Goal: Information Seeking & Learning: Learn about a topic

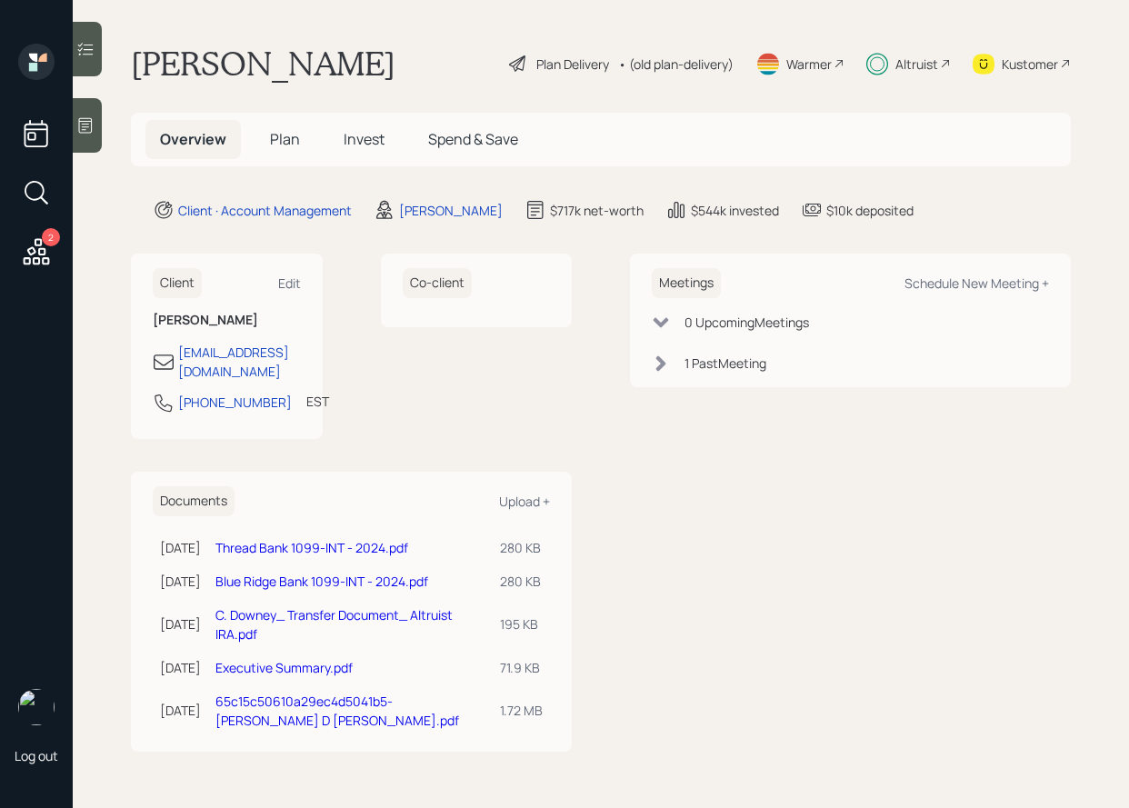
click at [371, 143] on span "Invest" at bounding box center [364, 139] width 41 height 20
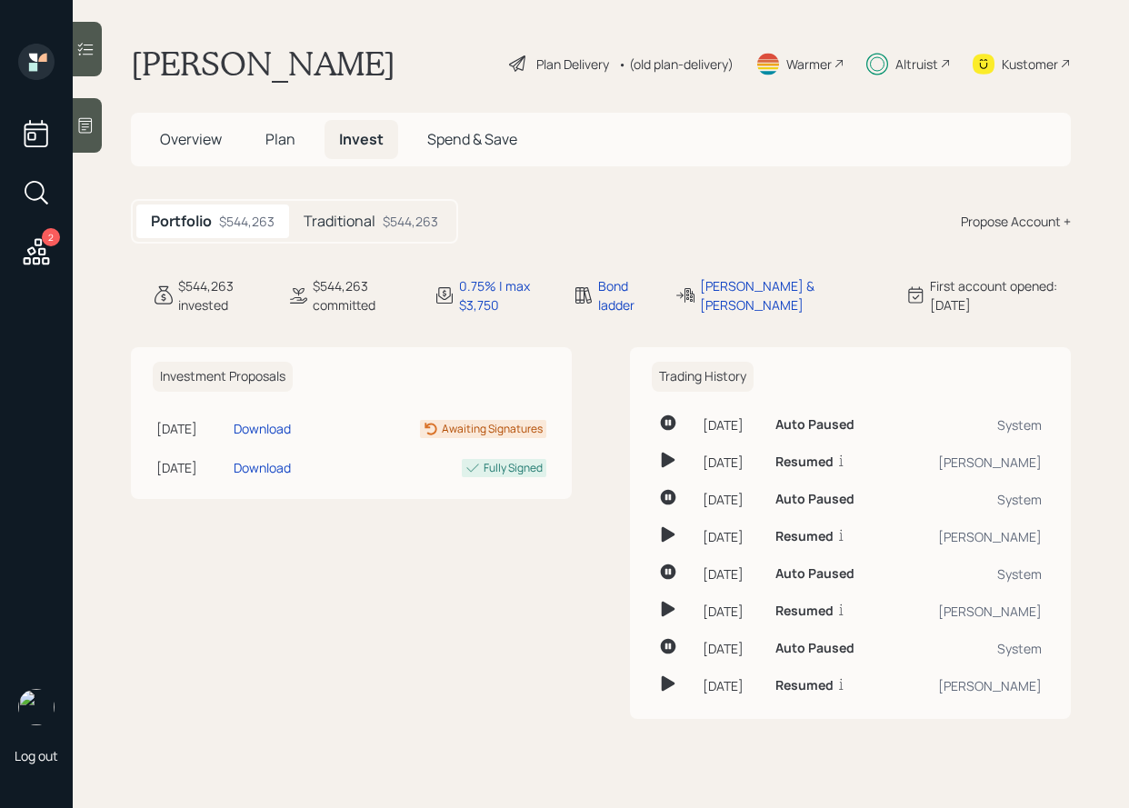
click at [85, 66] on div at bounding box center [87, 49] width 29 height 55
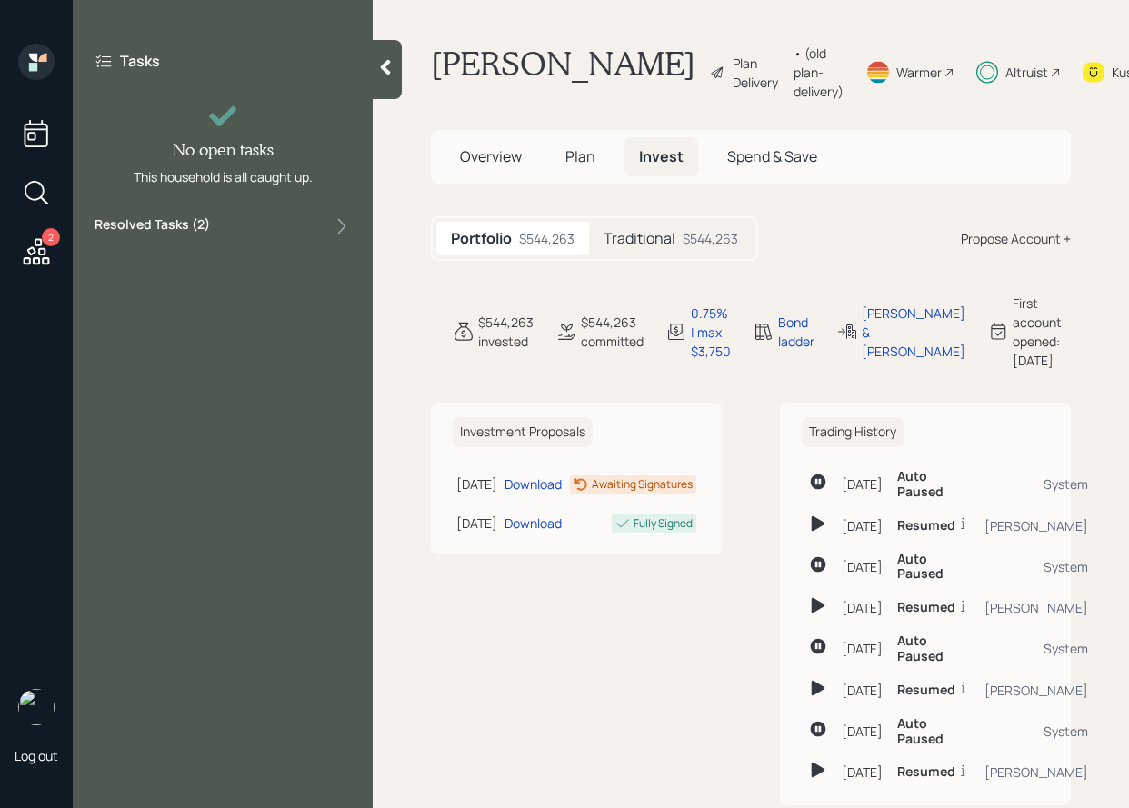
click at [252, 222] on div "Resolved Tasks ( 2 )" at bounding box center [223, 226] width 256 height 22
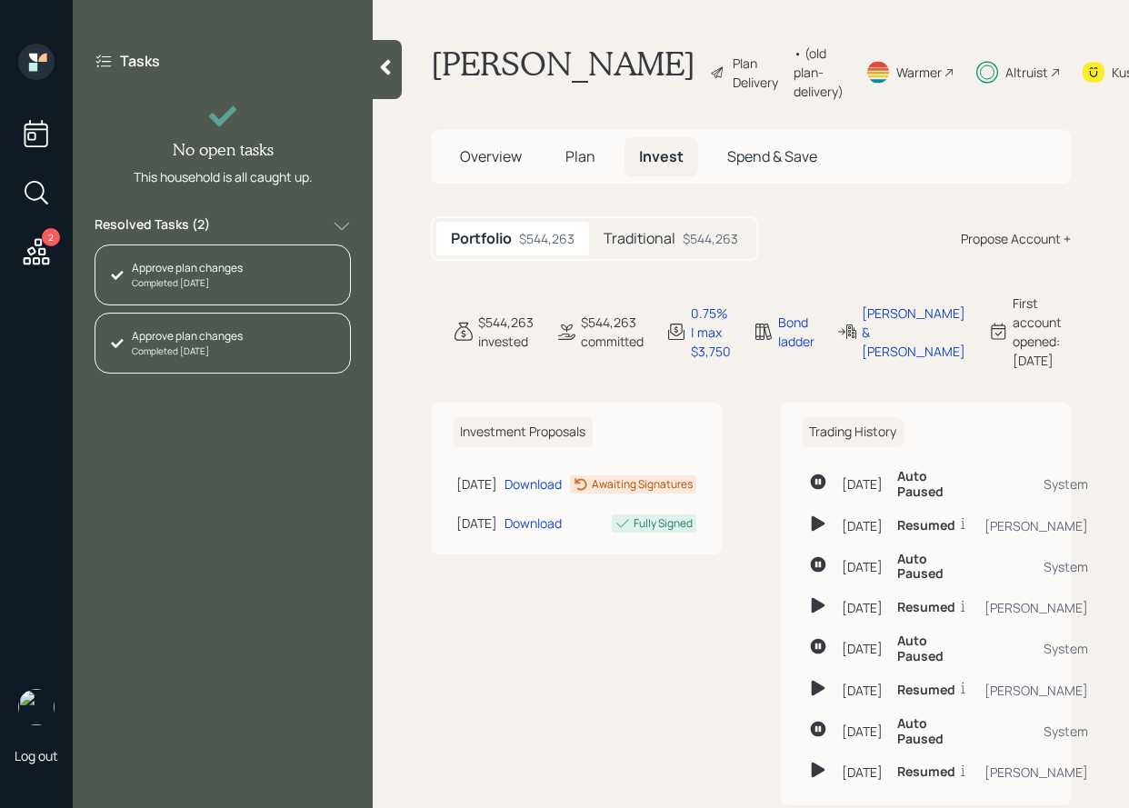
click at [253, 230] on div "Resolved Tasks ( 2 )" at bounding box center [223, 226] width 256 height 22
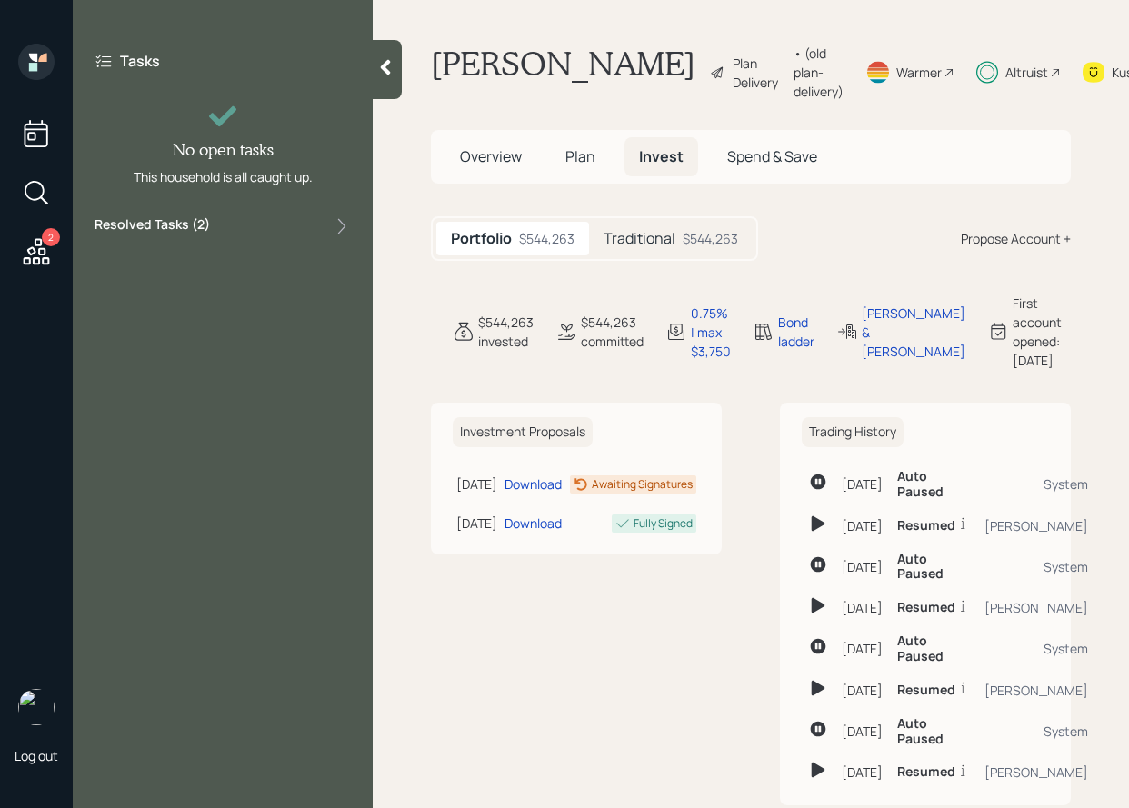
click at [581, 166] on span "Plan" at bounding box center [580, 156] width 30 height 20
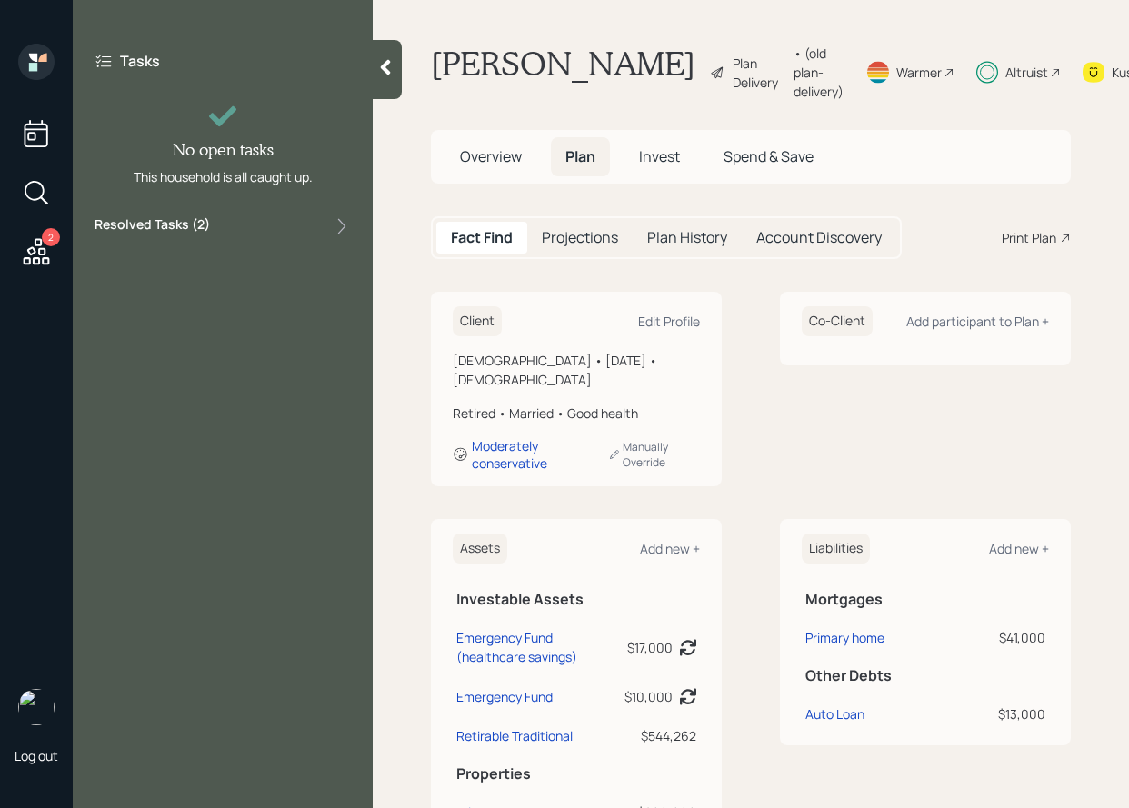
click at [379, 55] on div at bounding box center [387, 69] width 29 height 59
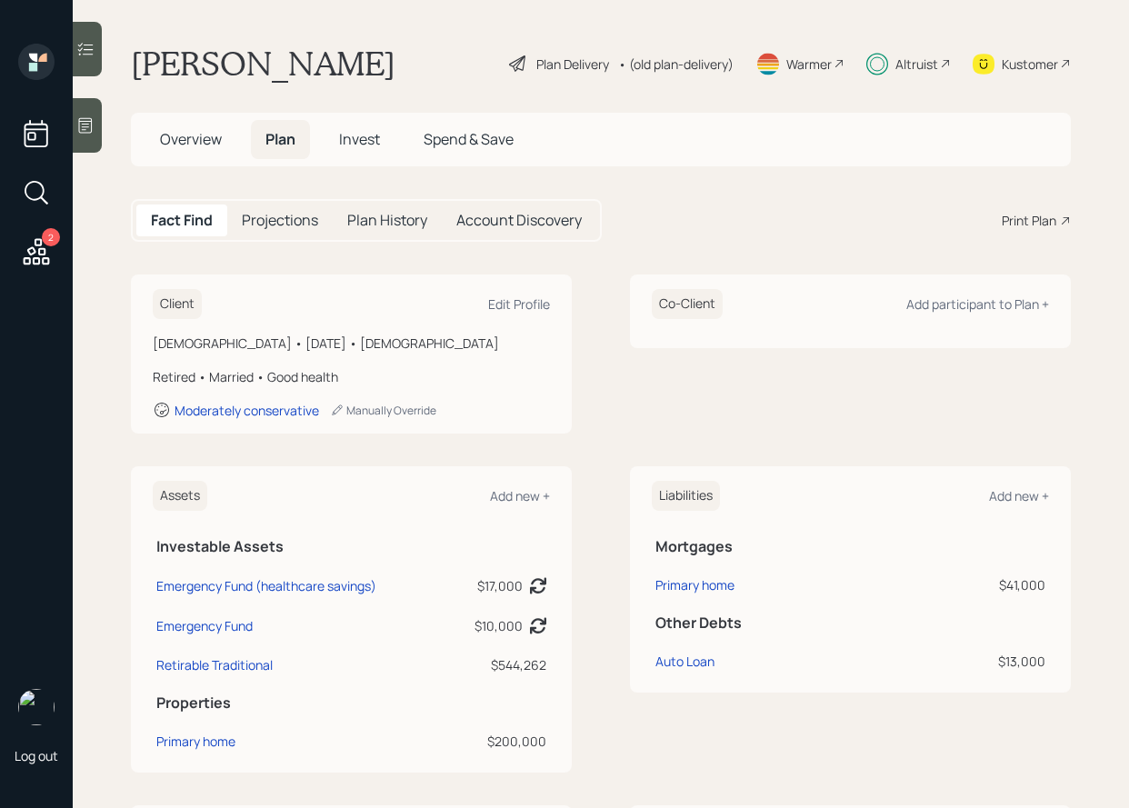
click at [352, 221] on h5 "Plan History" at bounding box center [387, 220] width 80 height 17
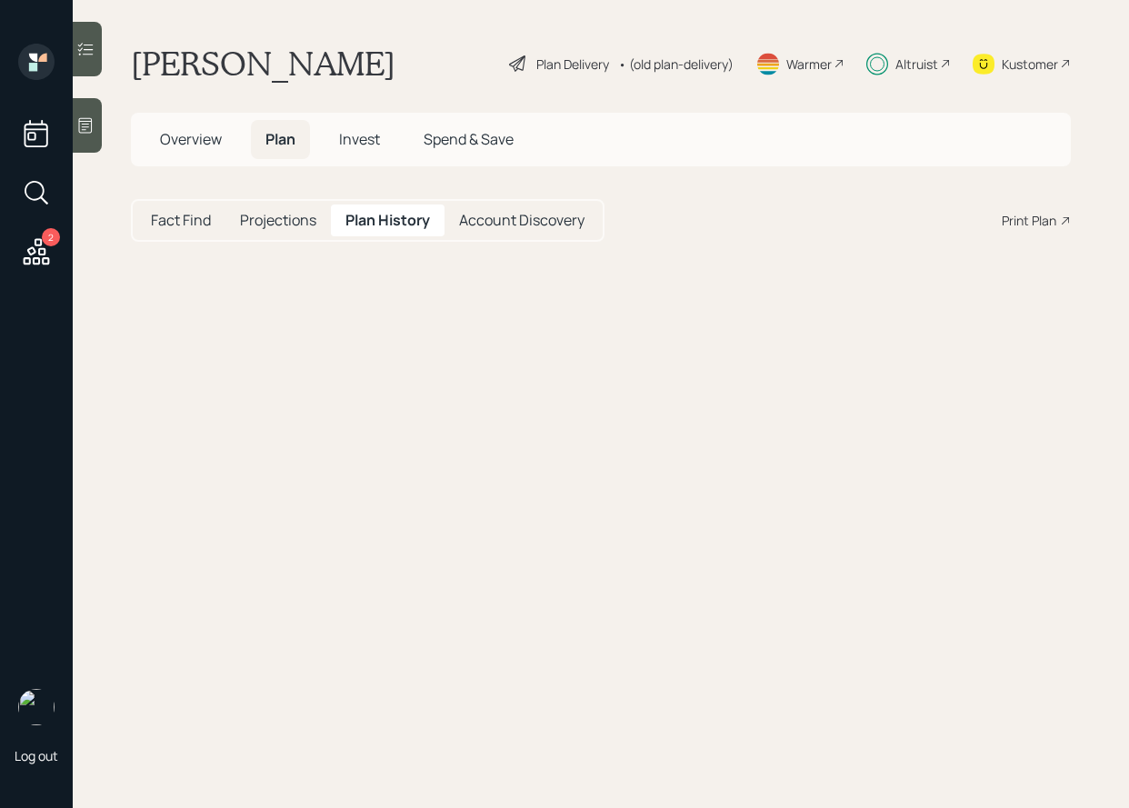
select select "3d37b264-ae73-4654-8ddd-a5fe9e3506bb"
select select "bc9d5a7c-0b89-4e08-9f73-0d367c5a025d"
select select "85ef29e4-235e-4802-8409-319ec2dcec52"
select select "2ecc7d4c-62b6-4f0e-85f8-9a94e3732a06"
select select "83890952-c9a1-42ae-876a-d888a983b477"
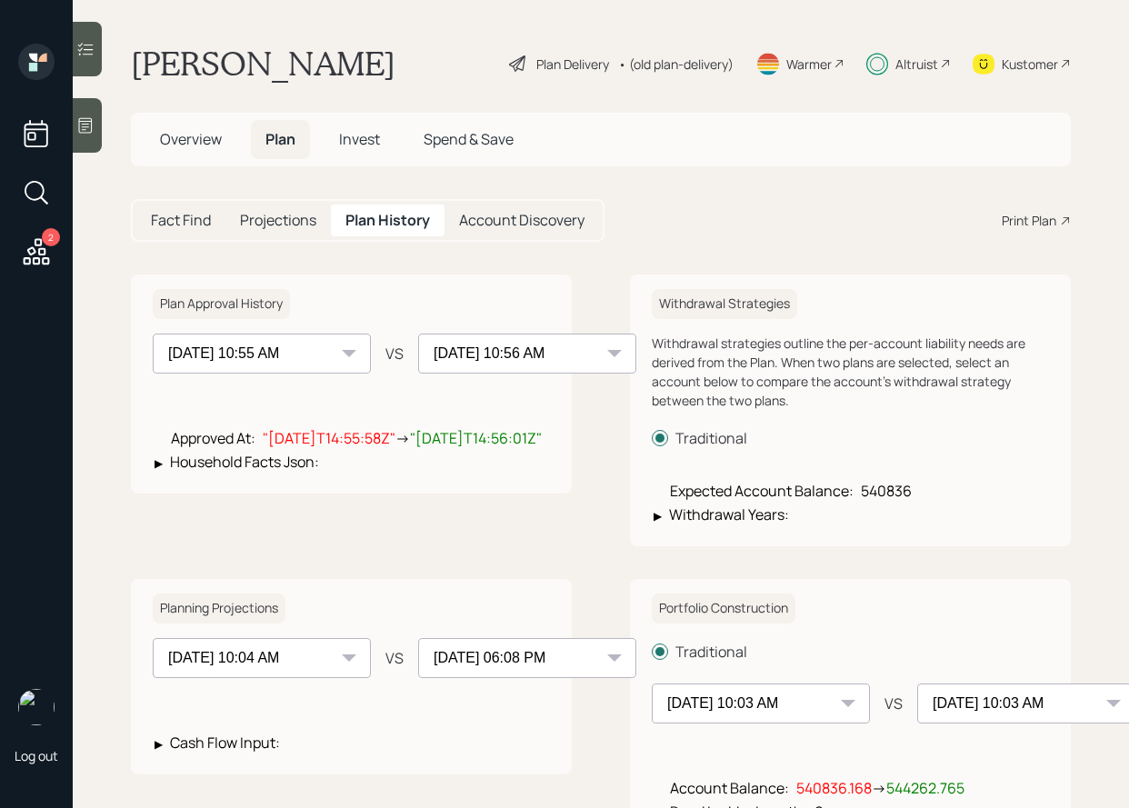
click at [304, 350] on select "[DATE] 08:48 PM [DATE] 10:55 AM [DATE] 10:56 AM" at bounding box center [262, 354] width 218 height 40
select select "d53d3324-e375-4a59-8054-fac9fa3ddc84"
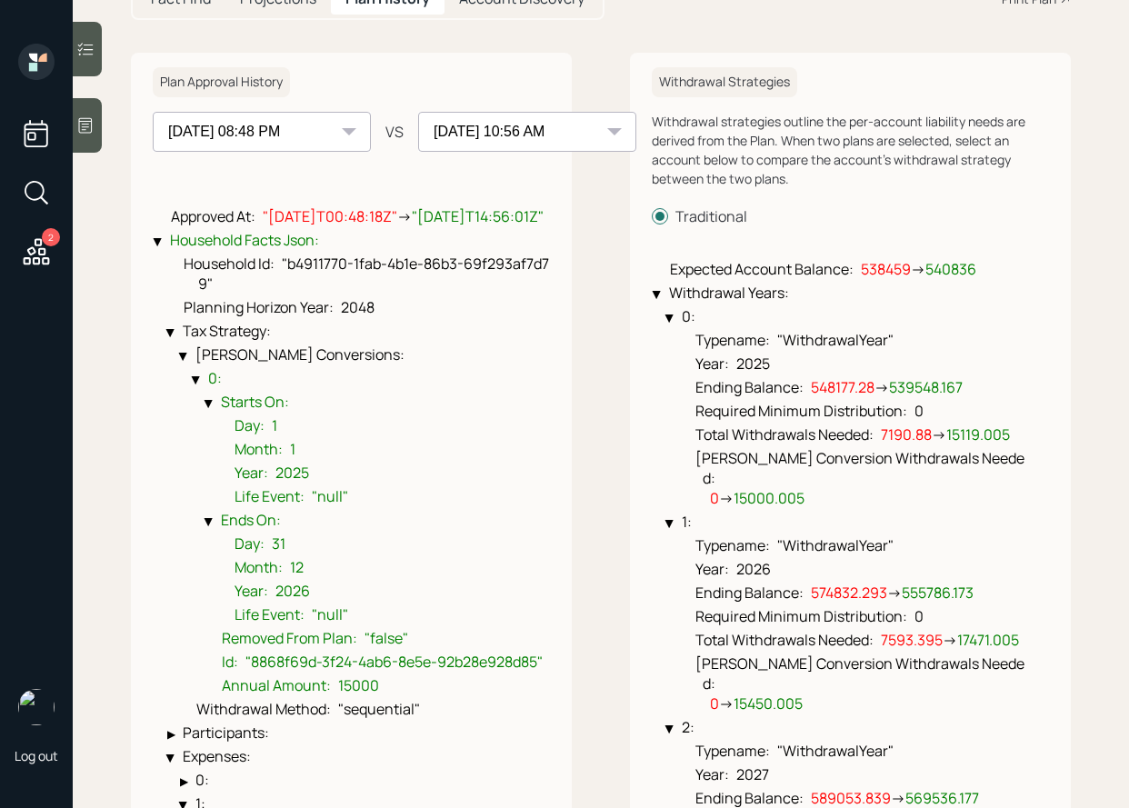
click at [188, 361] on div "▶" at bounding box center [183, 357] width 12 height 8
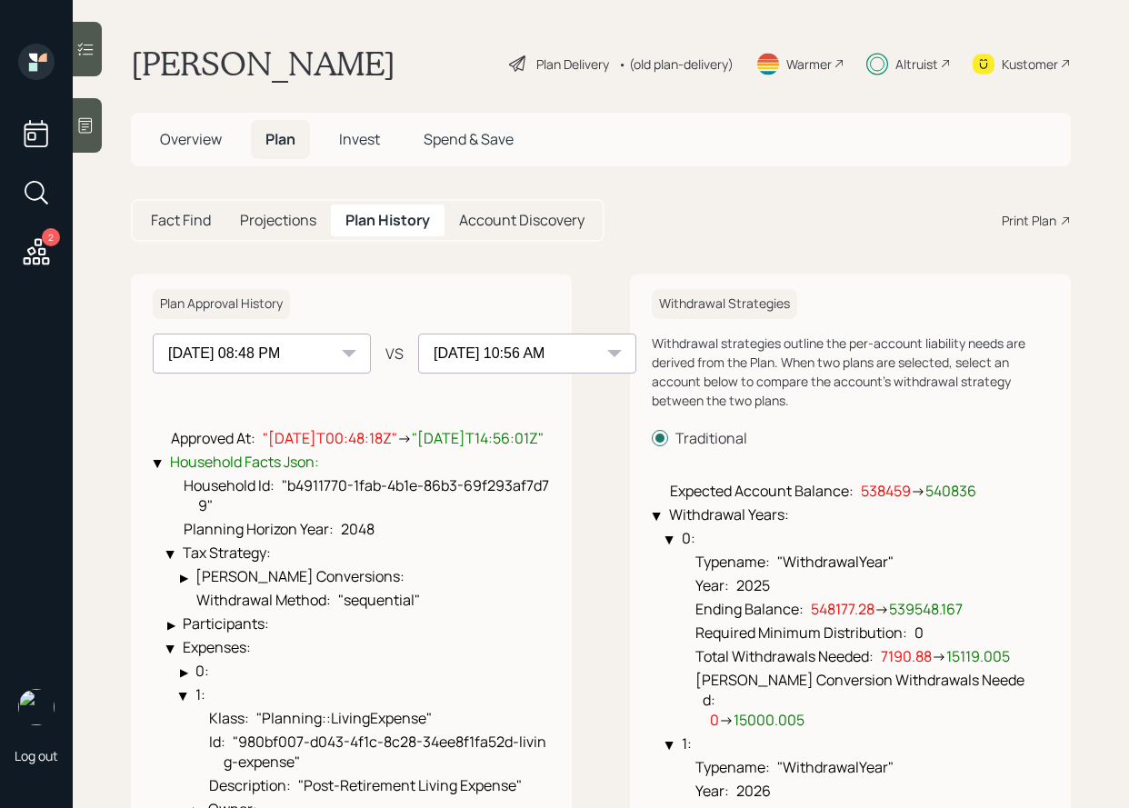
click at [338, 138] on h5 "Invest" at bounding box center [360, 139] width 70 height 39
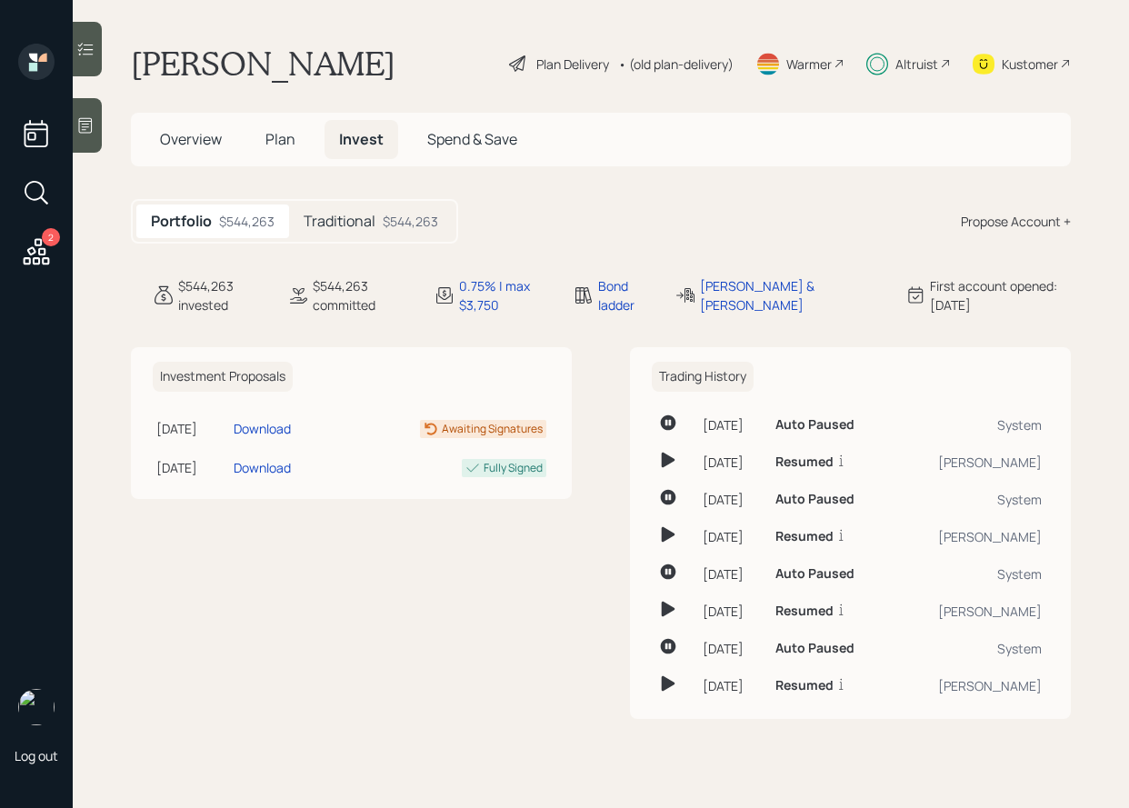
click at [335, 224] on h5 "Traditional" at bounding box center [340, 221] width 72 height 17
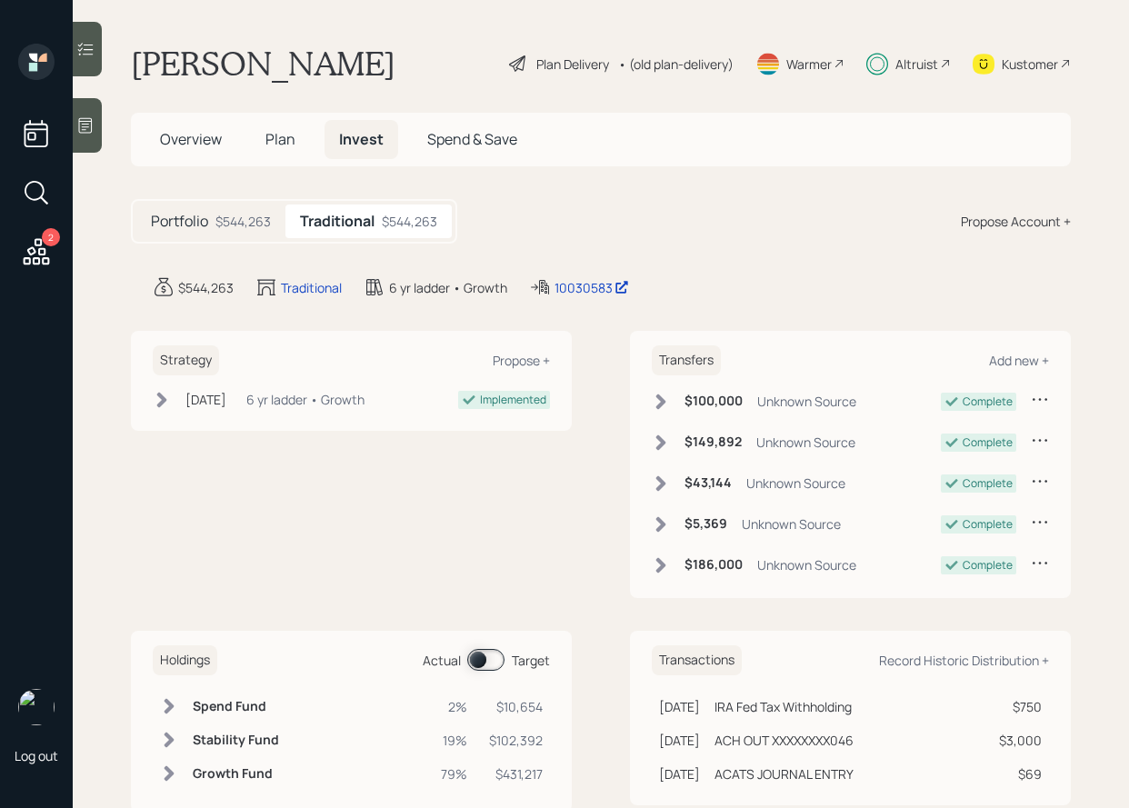
click at [203, 146] on span "Overview" at bounding box center [191, 139] width 62 height 20
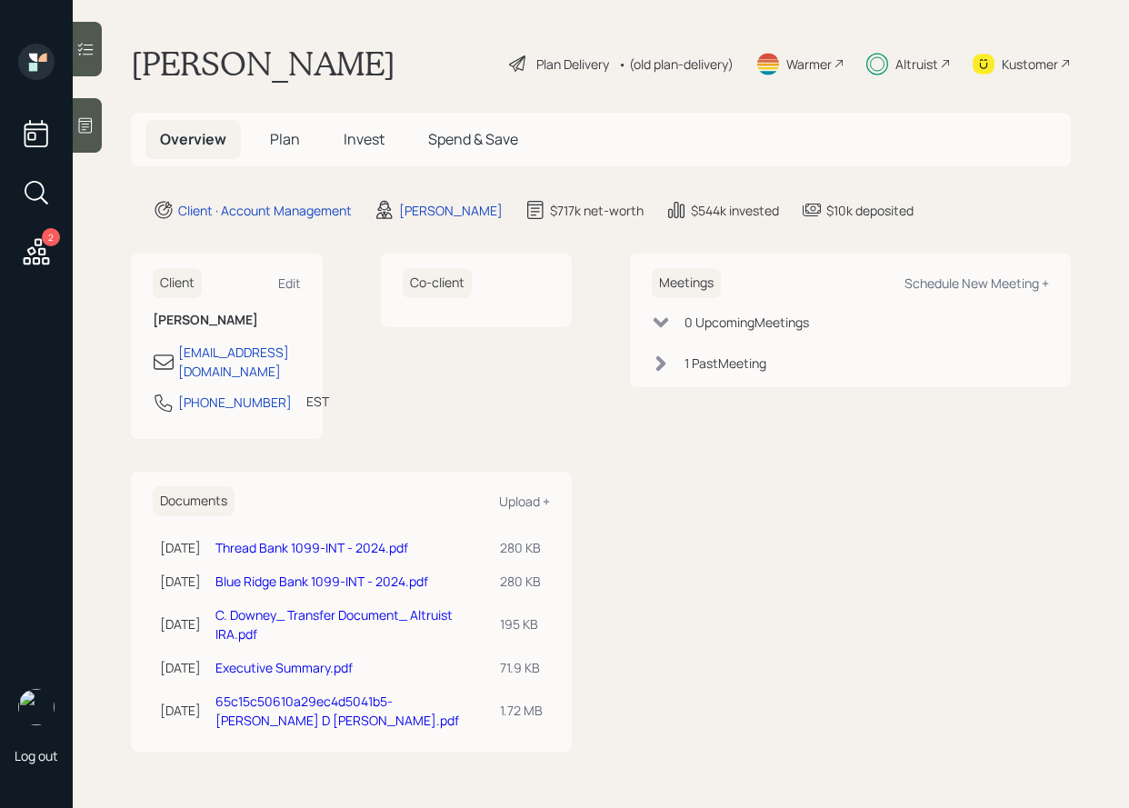
click at [383, 140] on span "Invest" at bounding box center [364, 139] width 41 height 20
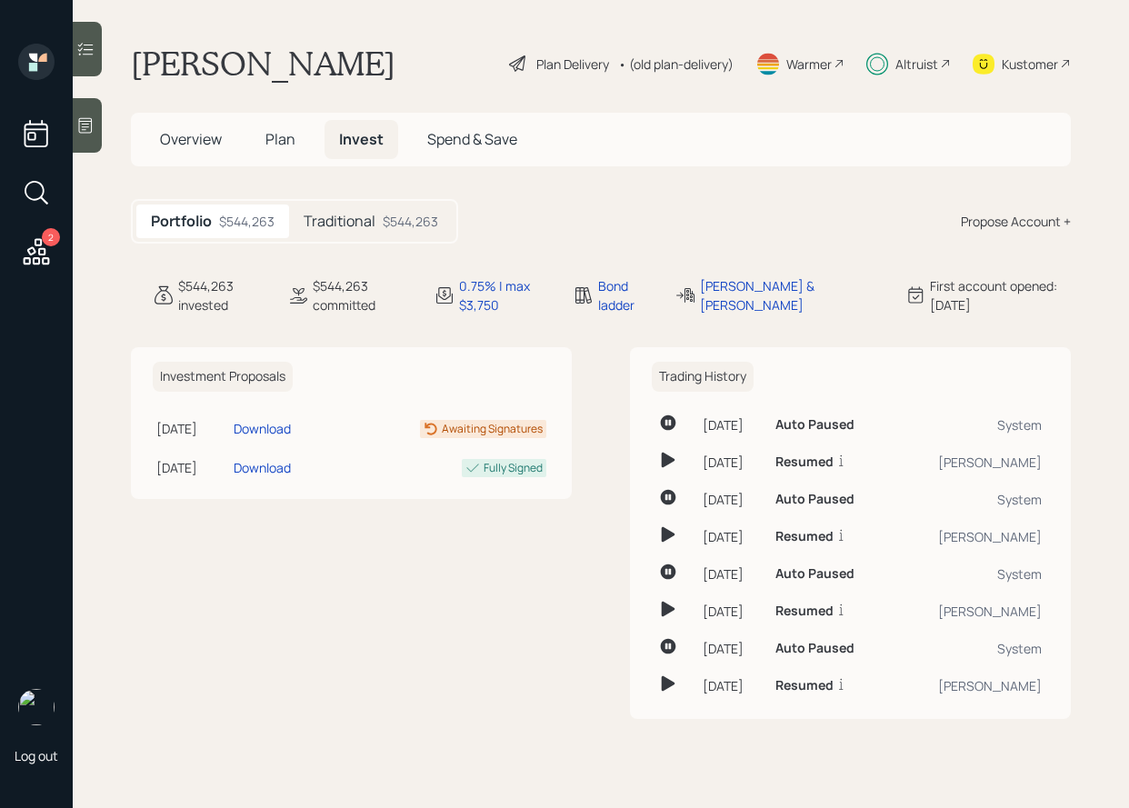
click at [555, 60] on div "Plan Delivery" at bounding box center [572, 64] width 73 height 19
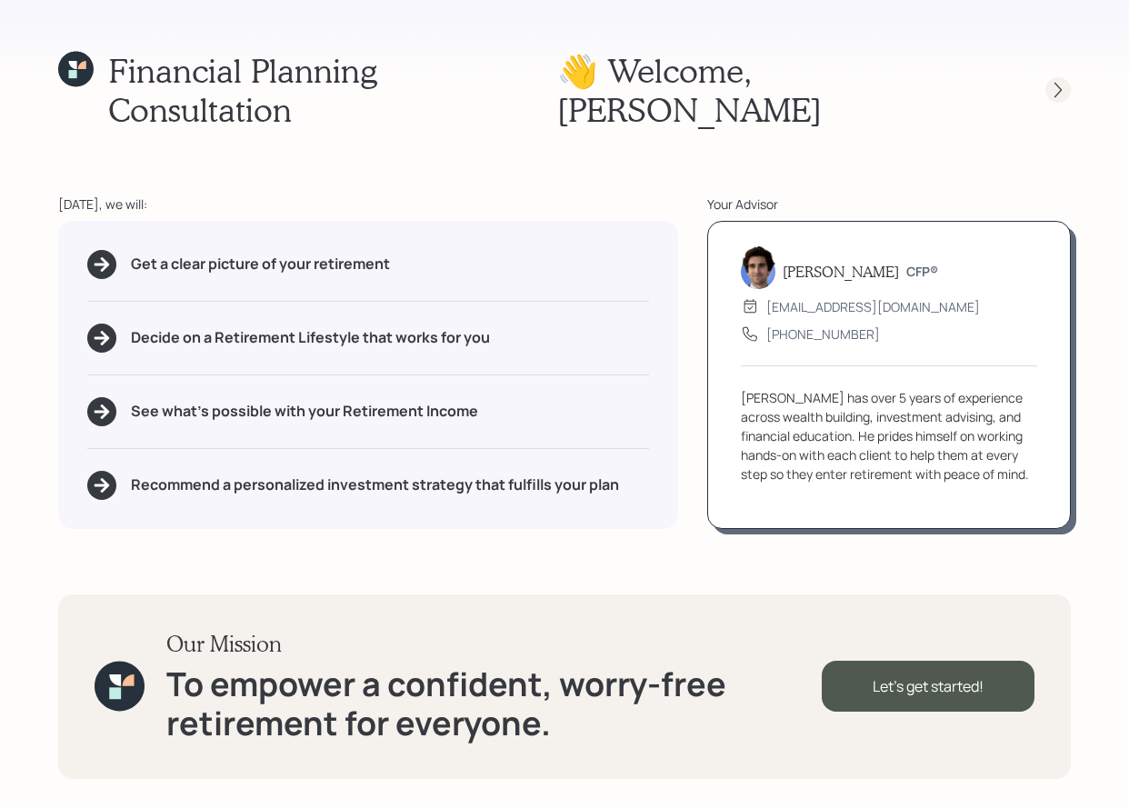
click at [1052, 77] on div at bounding box center [1058, 89] width 25 height 25
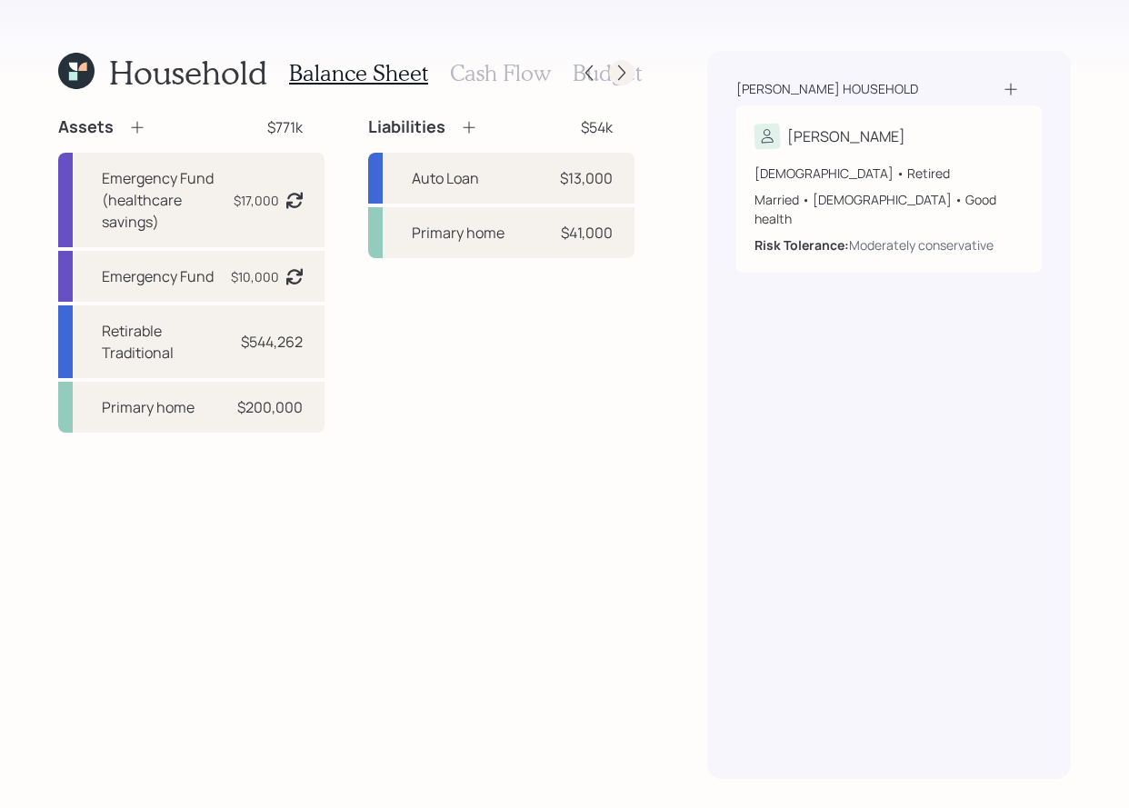
click at [615, 73] on icon at bounding box center [622, 73] width 18 height 18
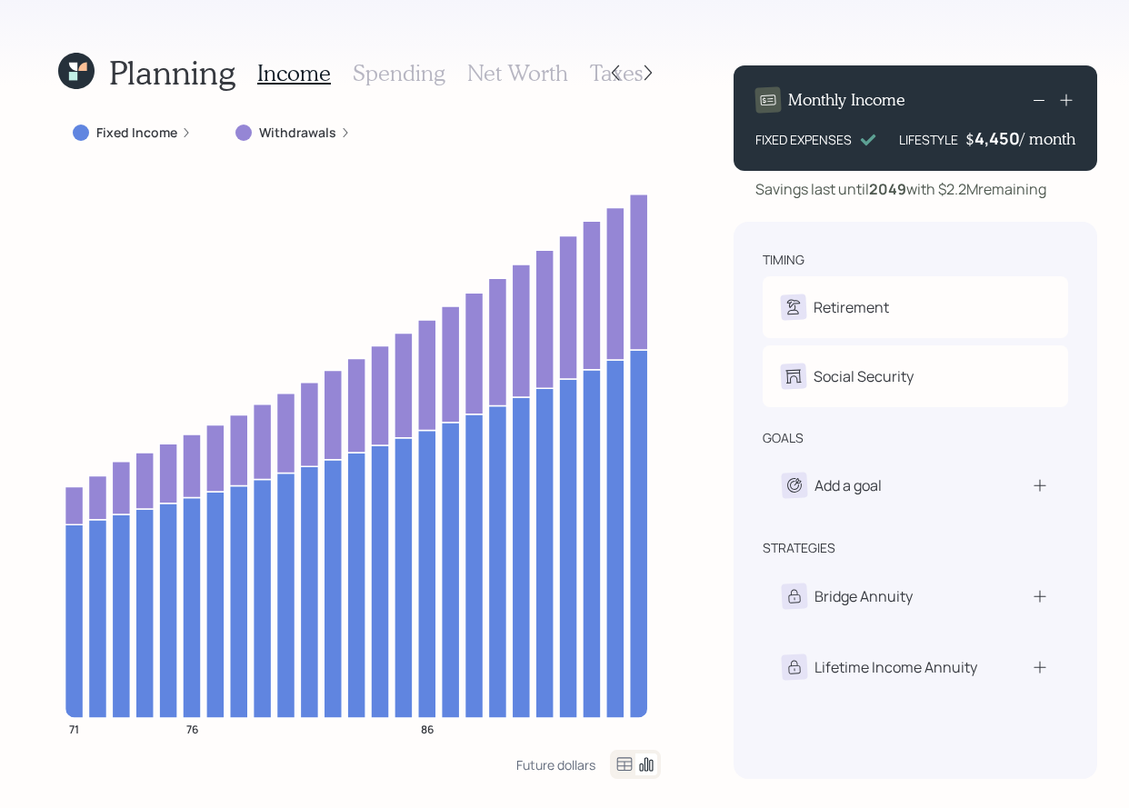
click at [299, 133] on label "Withdrawals" at bounding box center [297, 133] width 77 height 18
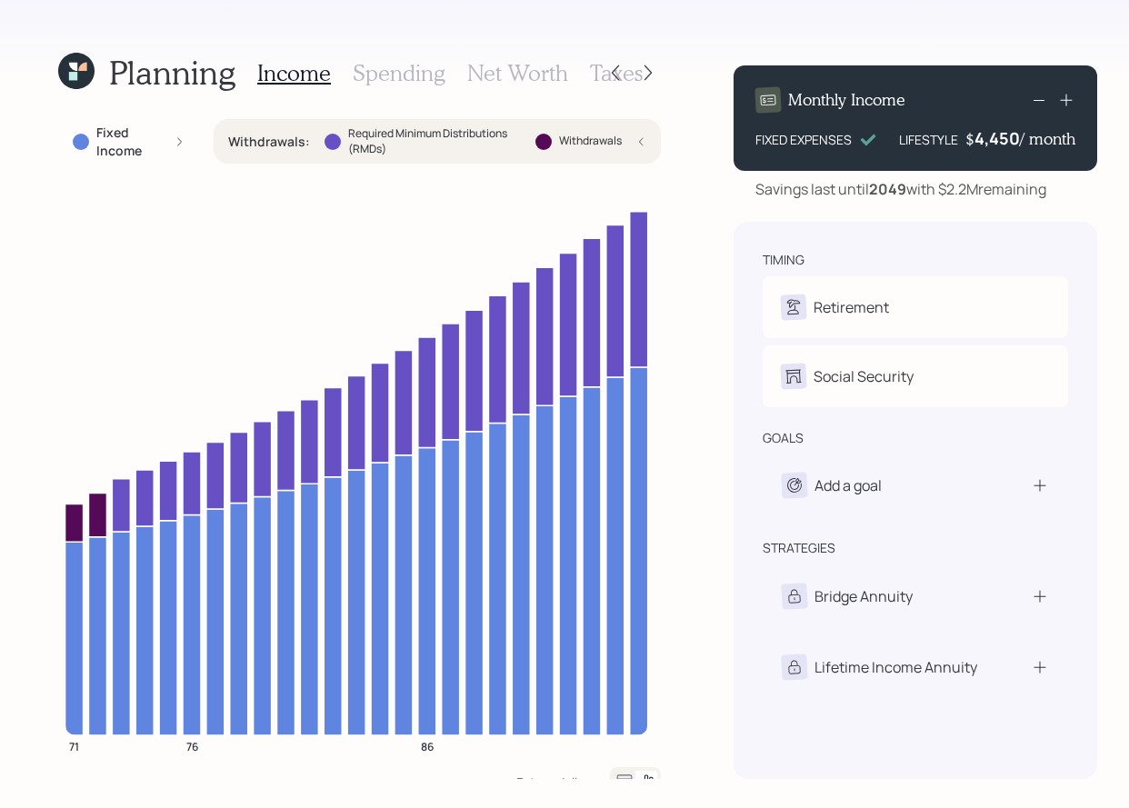
click at [85, 70] on icon at bounding box center [82, 67] width 8 height 8
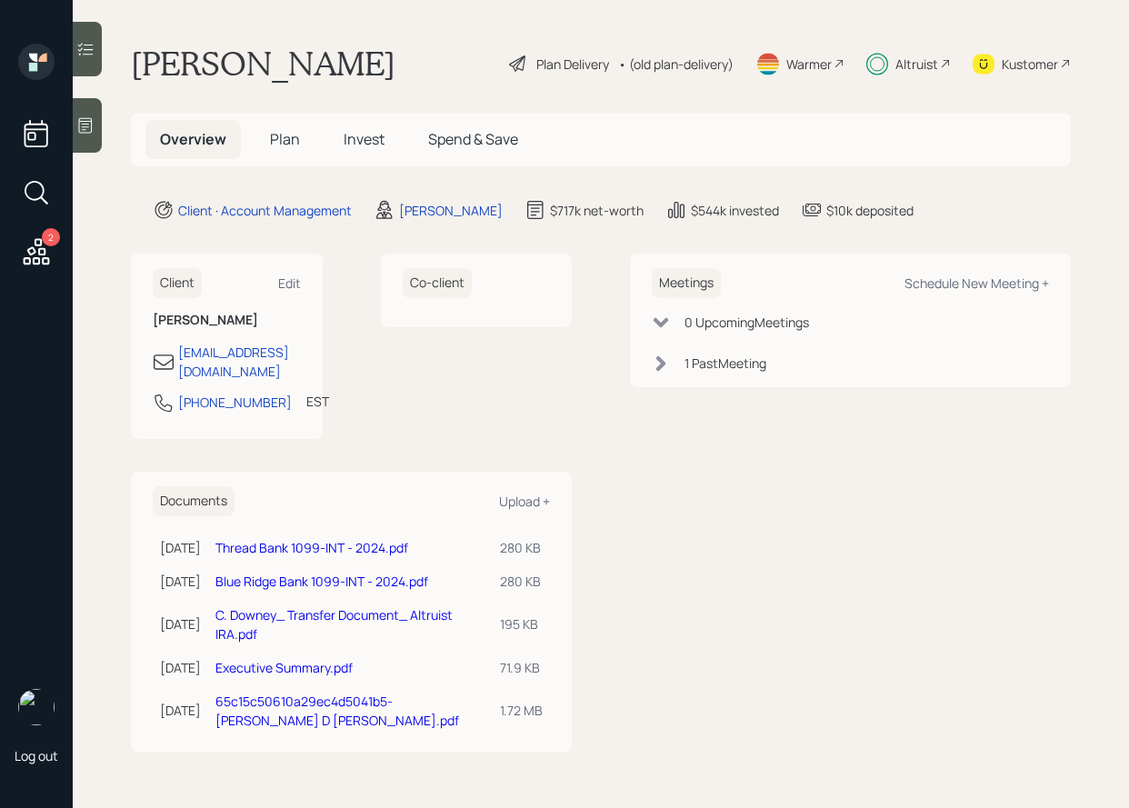
click at [575, 65] on div "Plan Delivery" at bounding box center [572, 64] width 73 height 19
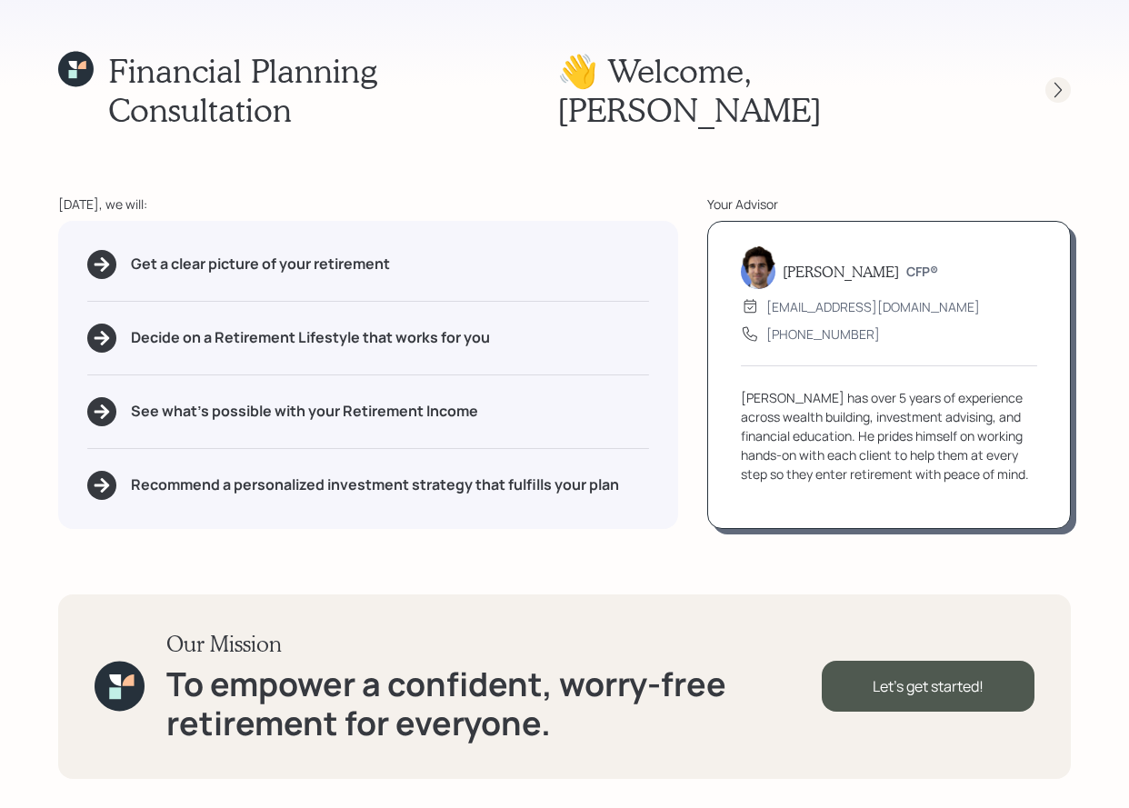
click at [1056, 81] on icon at bounding box center [1058, 90] width 18 height 18
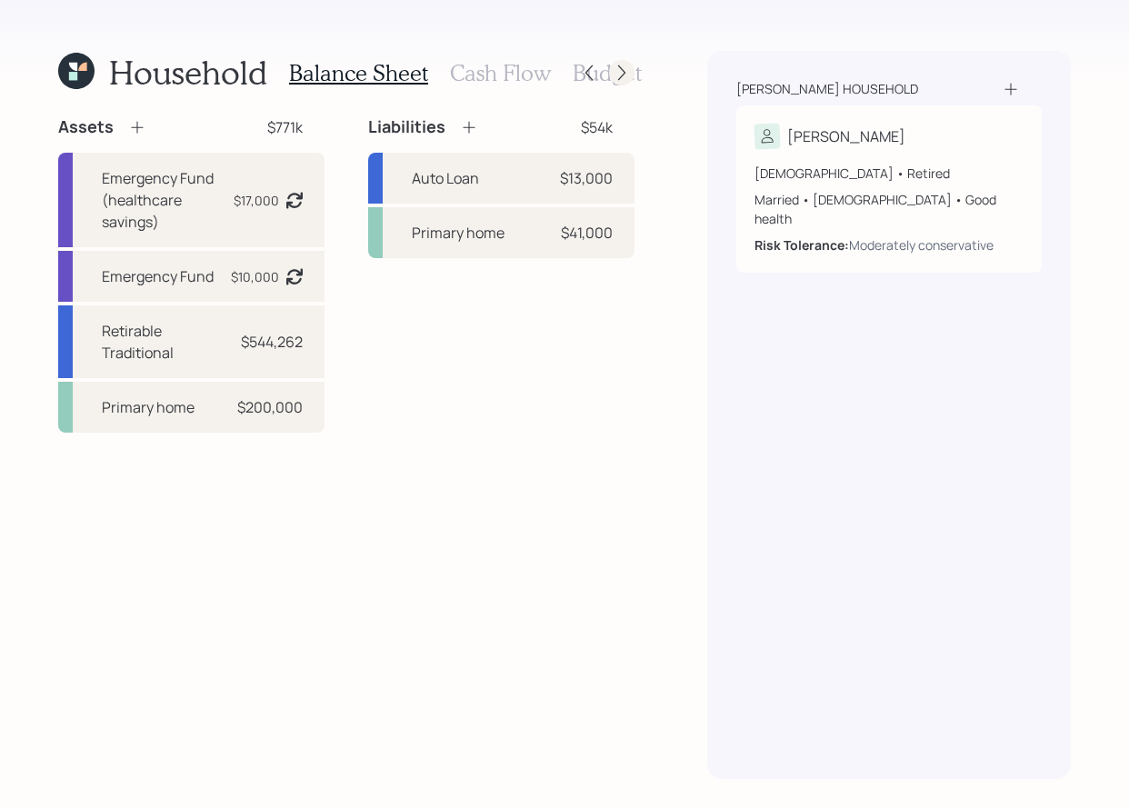
click at [626, 77] on icon at bounding box center [622, 73] width 18 height 18
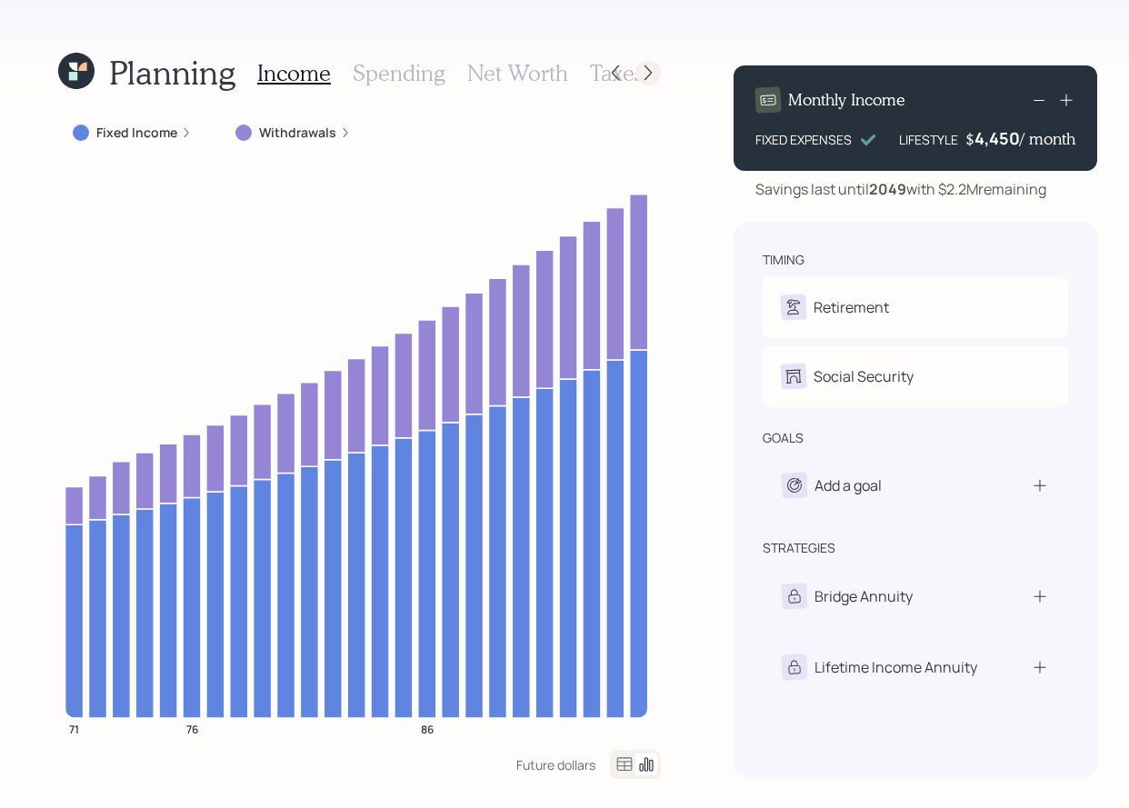
click at [639, 77] on icon at bounding box center [648, 73] width 18 height 18
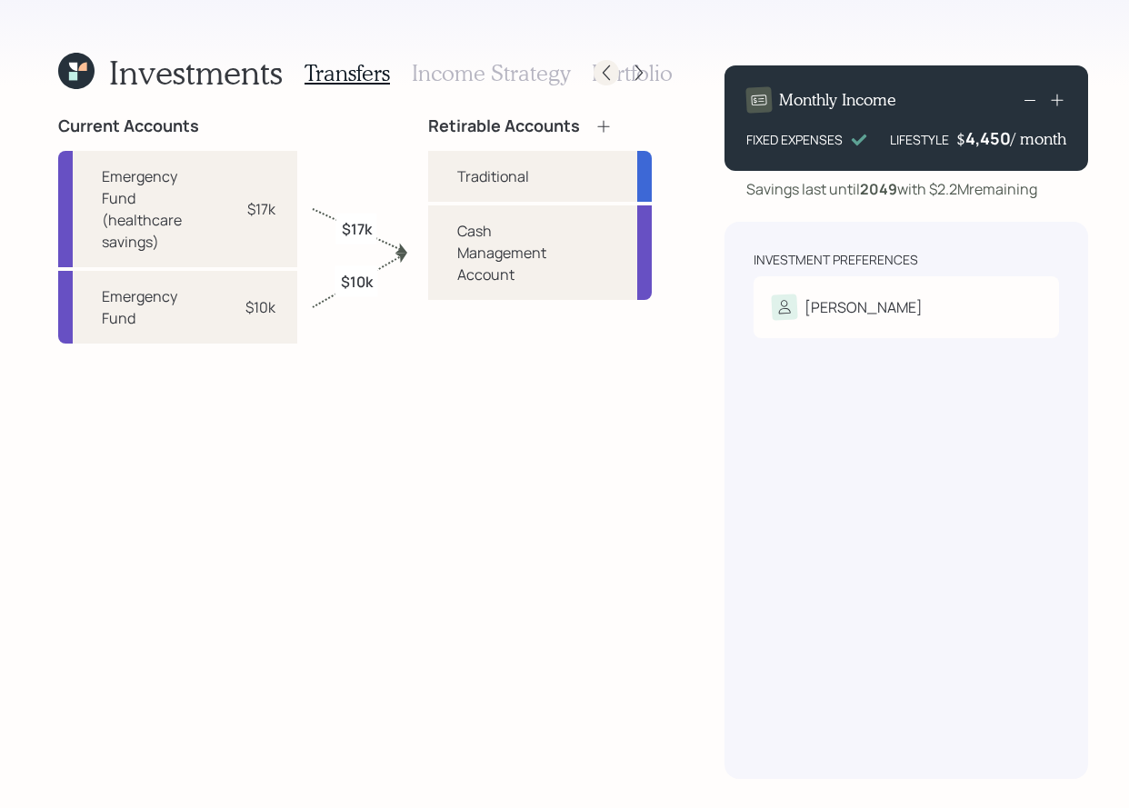
click at [605, 75] on icon at bounding box center [606, 73] width 18 height 18
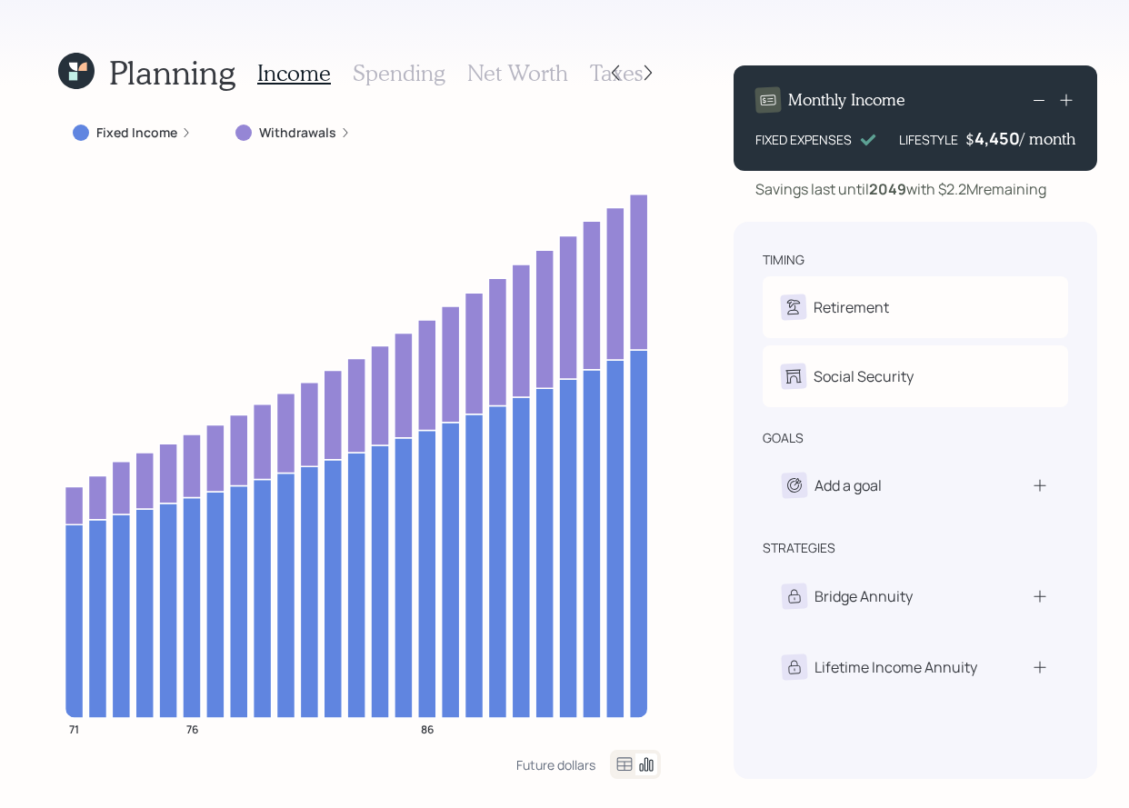
click at [590, 69] on h3 "Taxes" at bounding box center [616, 73] width 53 height 26
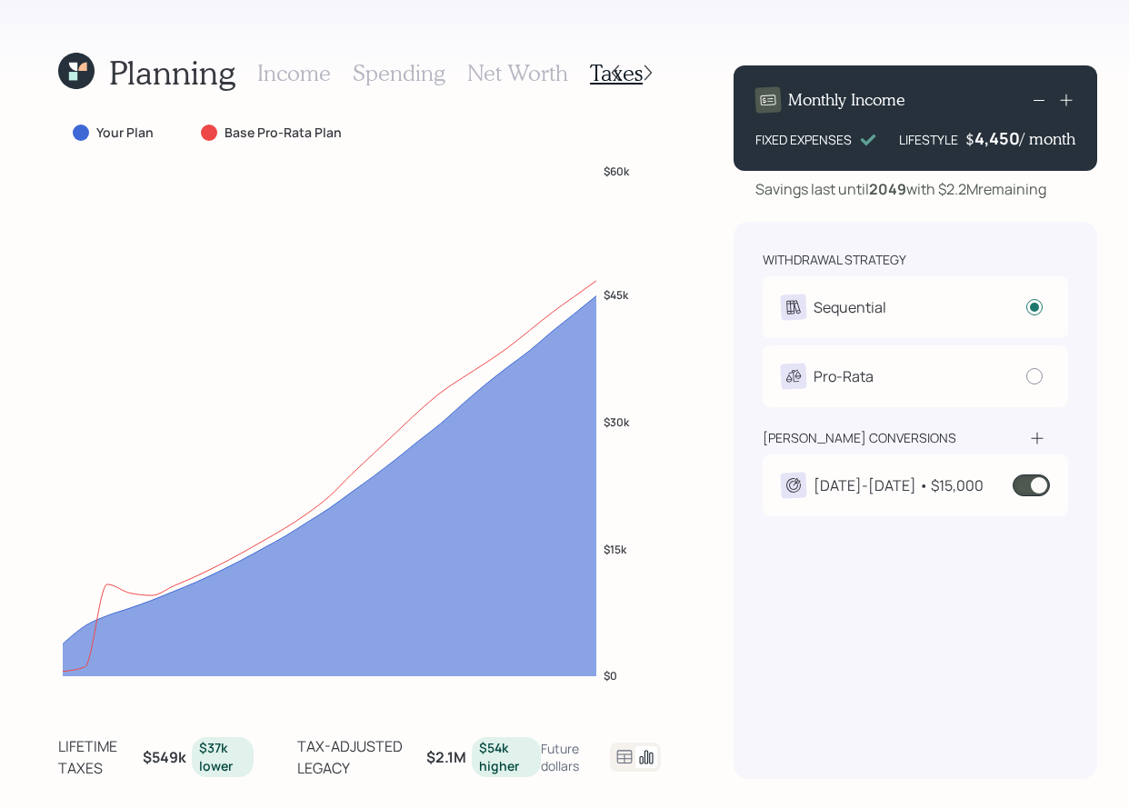
click at [276, 73] on h3 "Income" at bounding box center [294, 73] width 74 height 26
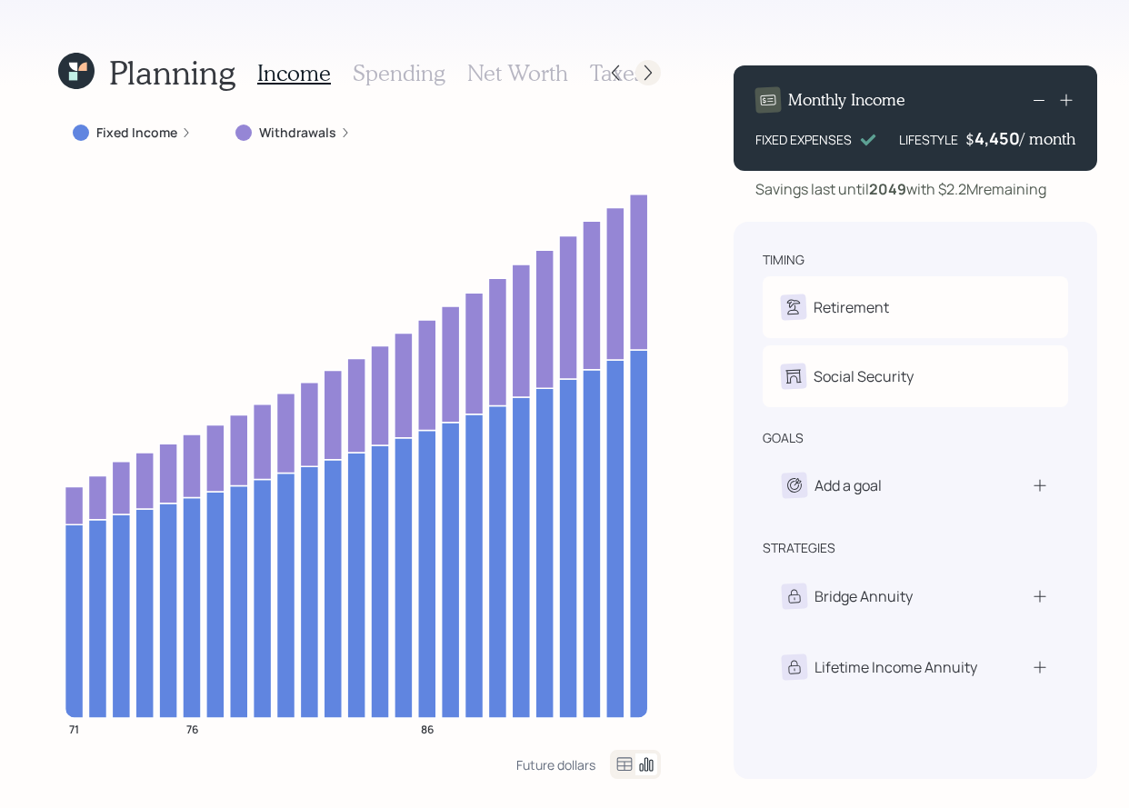
click at [644, 68] on icon at bounding box center [648, 73] width 18 height 18
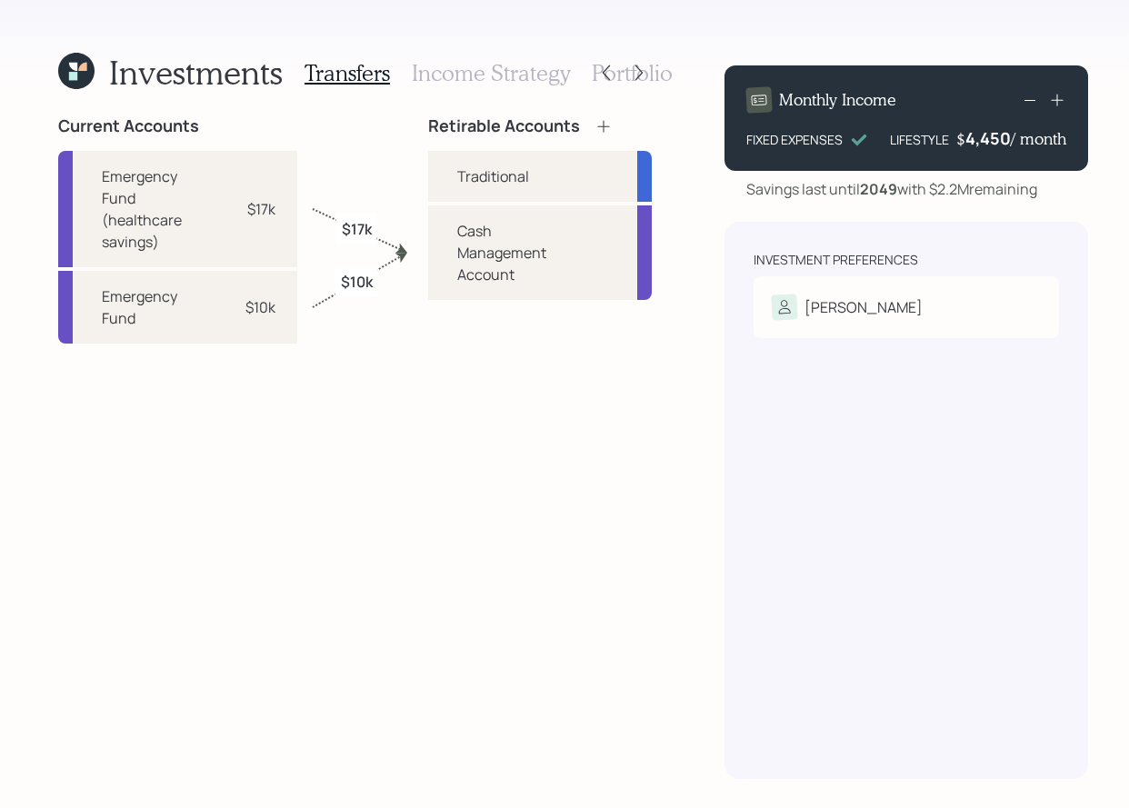
click at [644, 68] on icon at bounding box center [639, 73] width 18 height 18
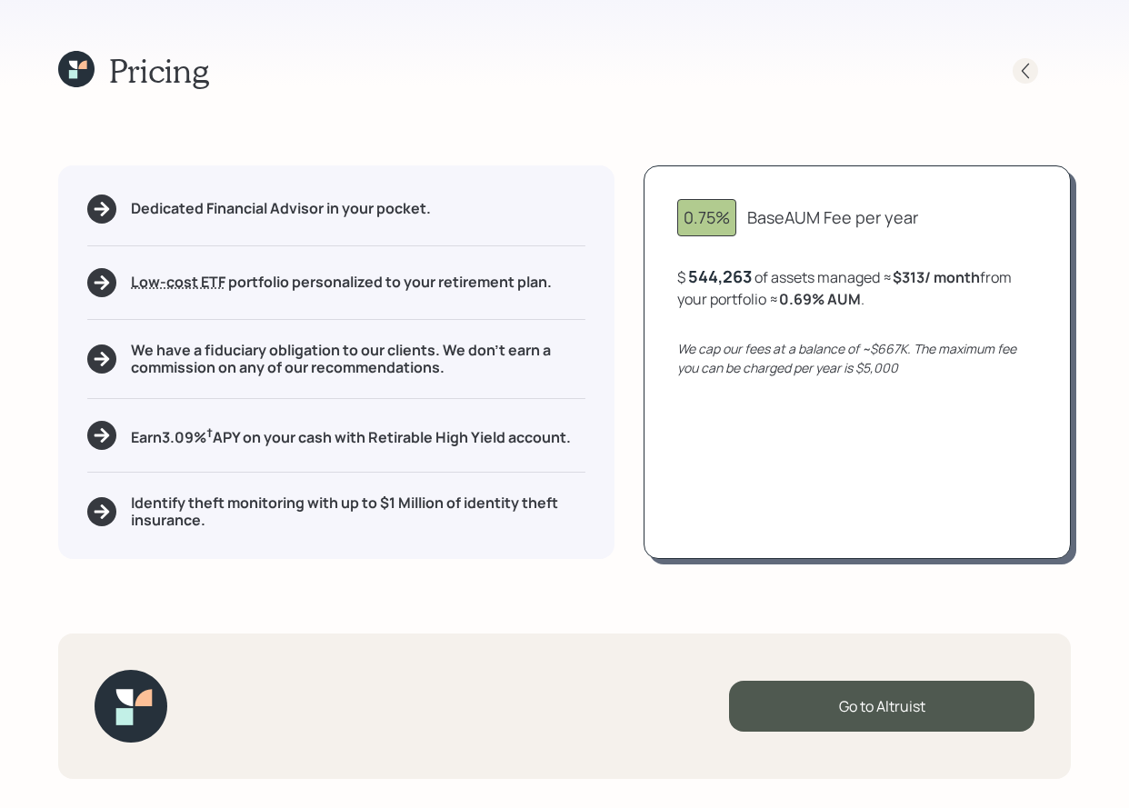
click at [1014, 77] on div at bounding box center [1042, 70] width 58 height 25
click at [1023, 71] on icon at bounding box center [1025, 70] width 7 height 15
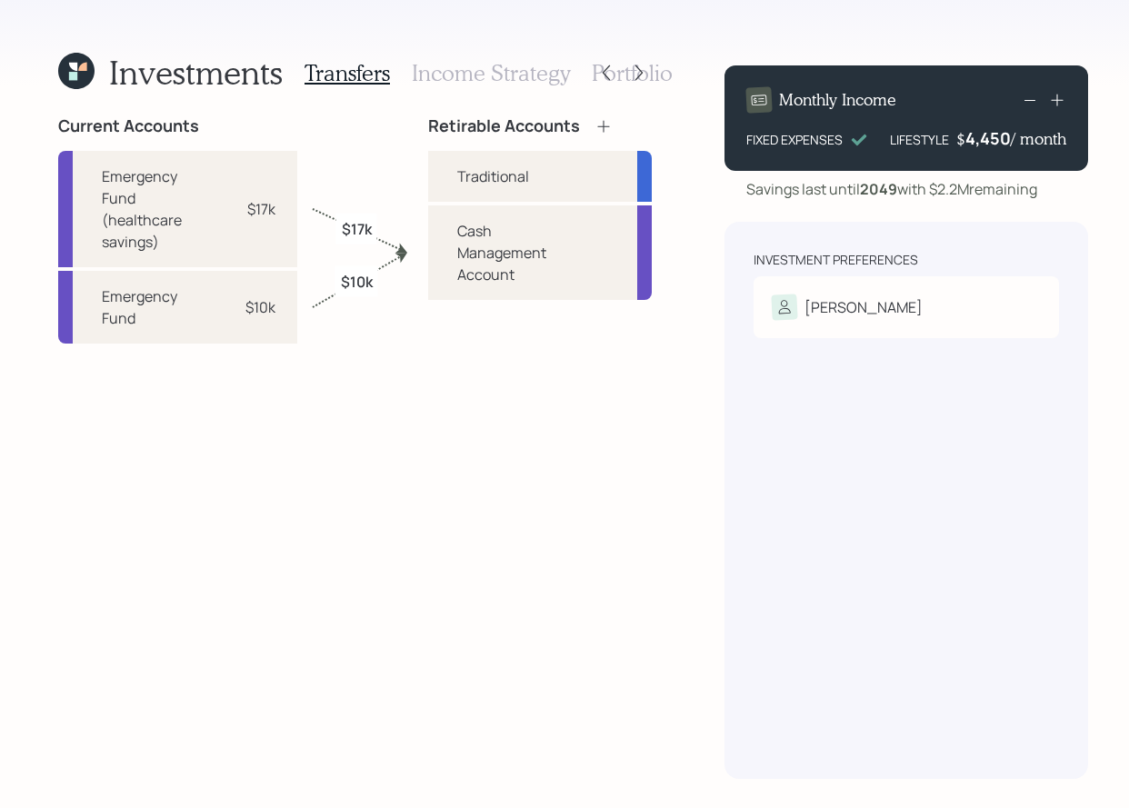
click at [539, 69] on h3 "Income Strategy" at bounding box center [491, 73] width 158 height 26
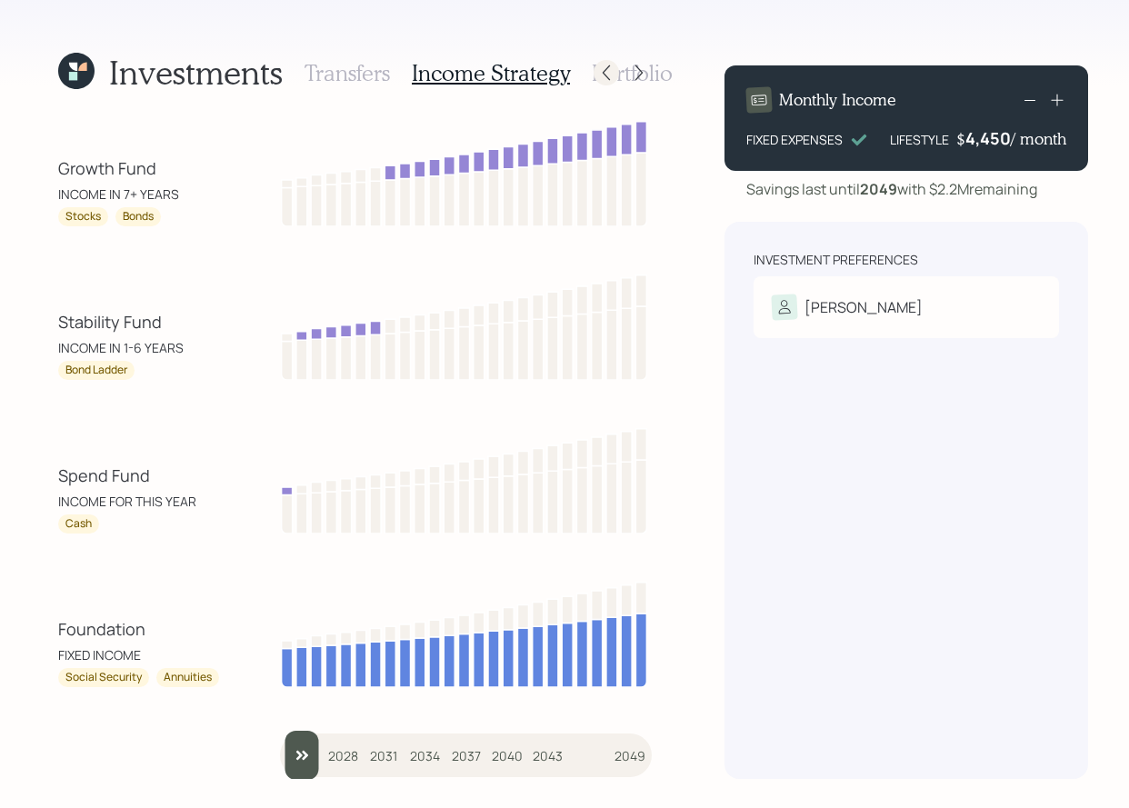
click at [594, 78] on div at bounding box center [606, 72] width 25 height 25
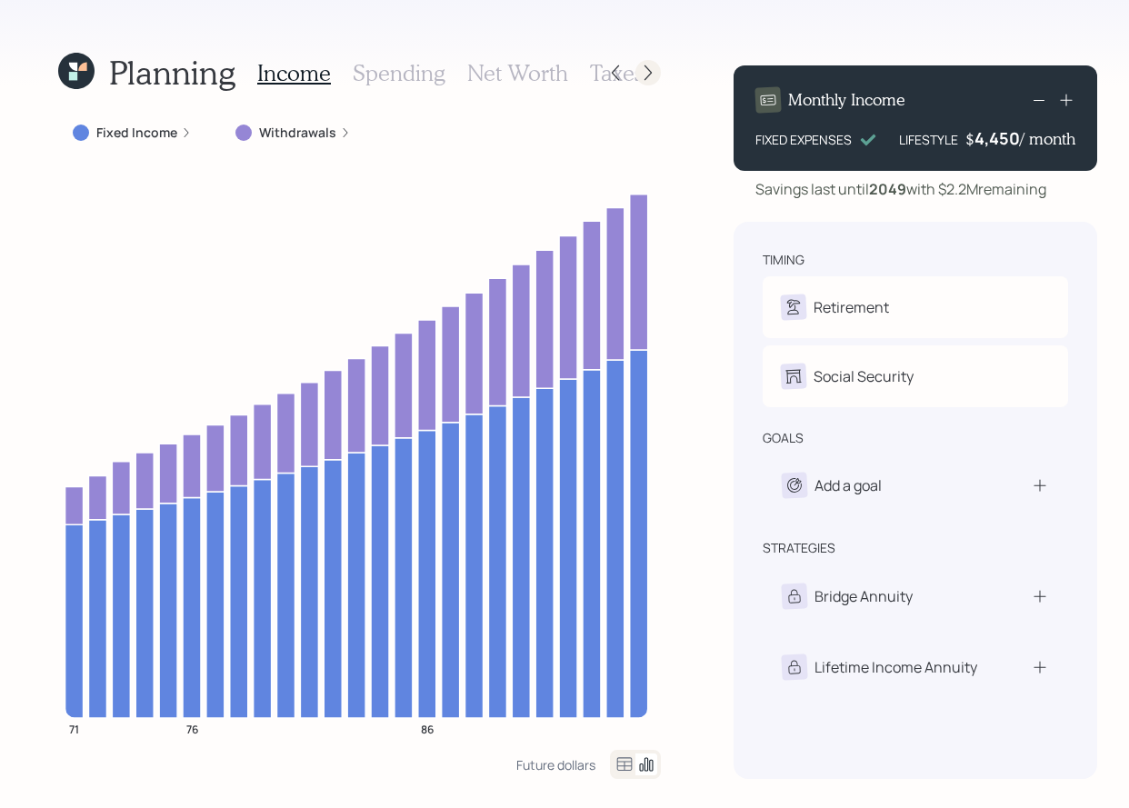
click at [640, 76] on icon at bounding box center [648, 73] width 18 height 18
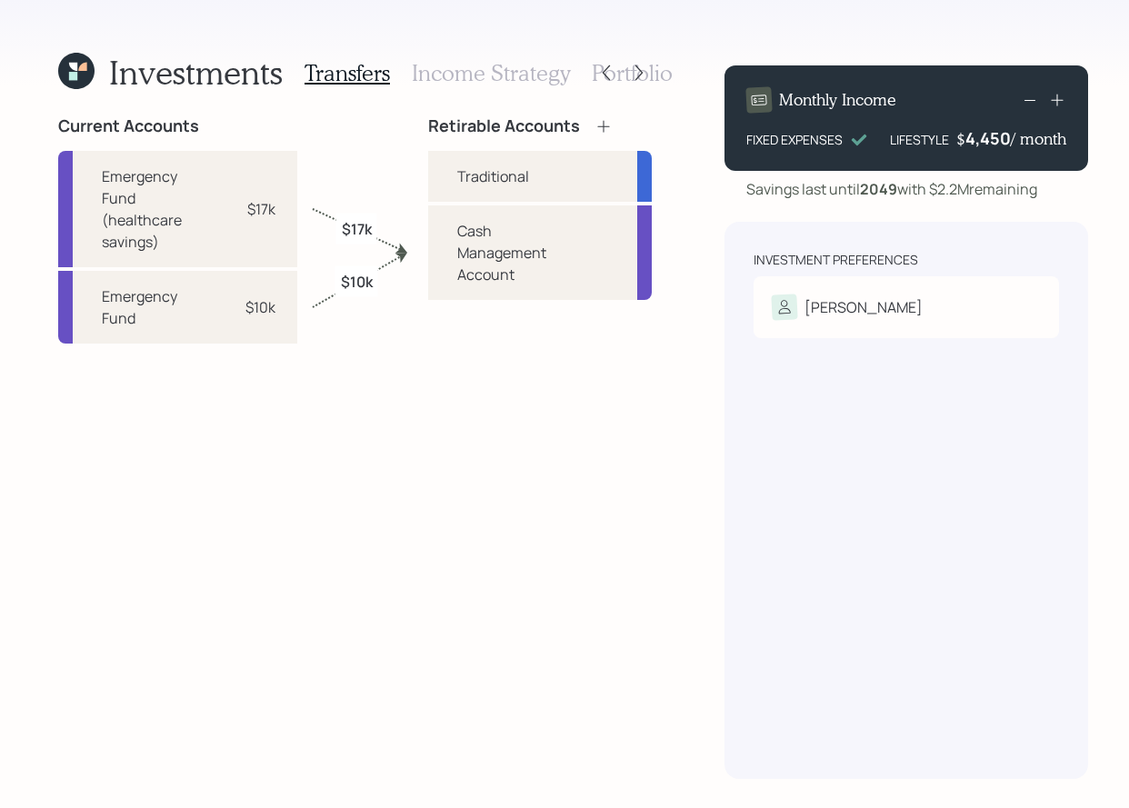
click at [665, 75] on h3 "Portfolio" at bounding box center [632, 73] width 81 height 26
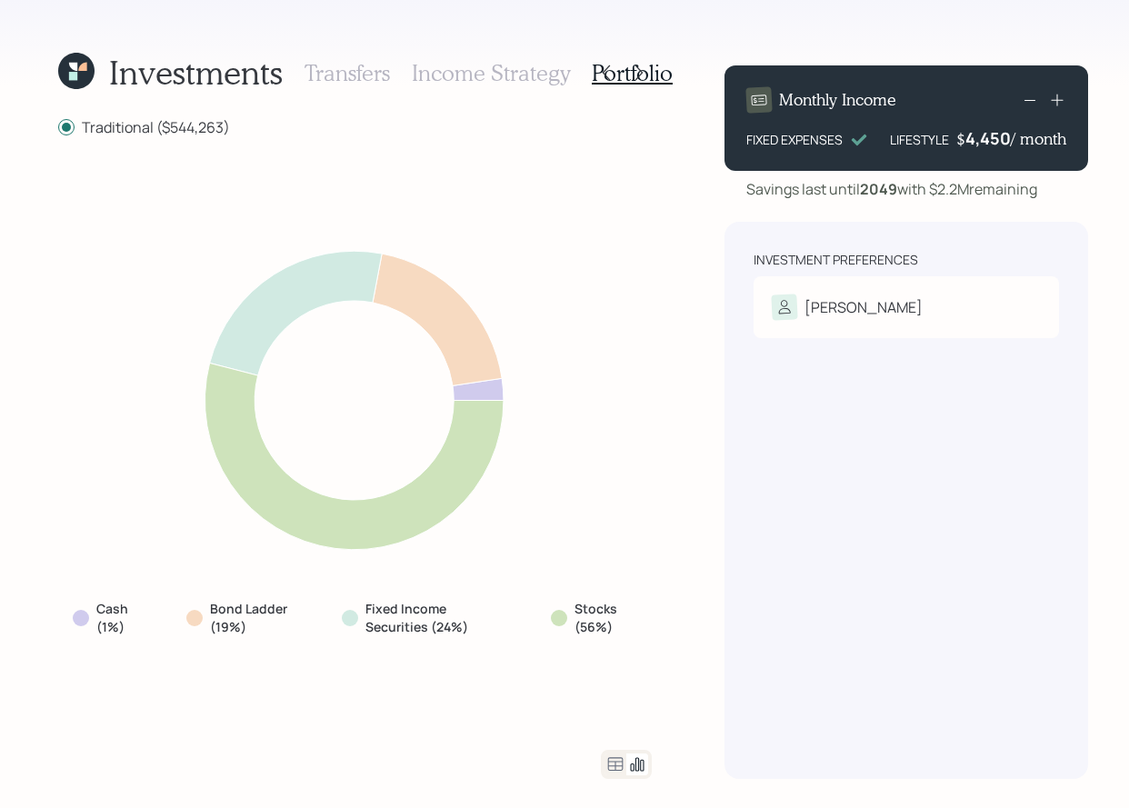
click at [615, 763] on icon at bounding box center [616, 765] width 22 height 22
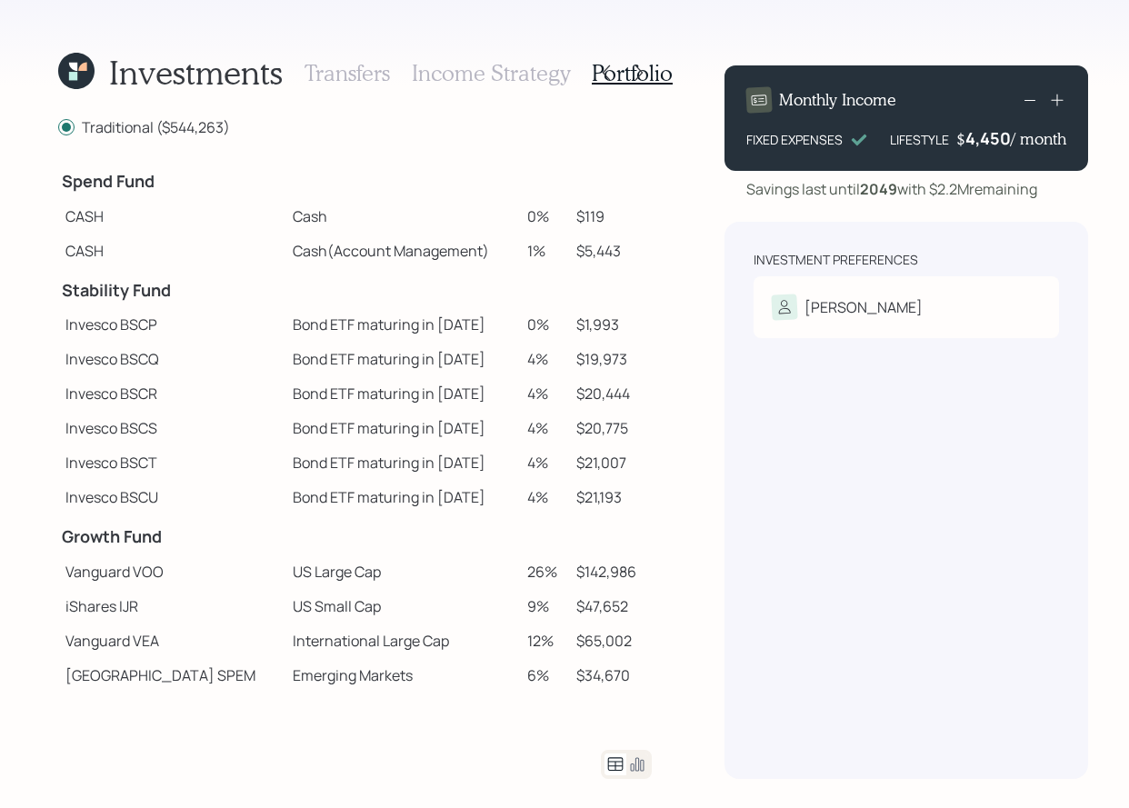
click at [83, 65] on icon at bounding box center [82, 67] width 8 height 8
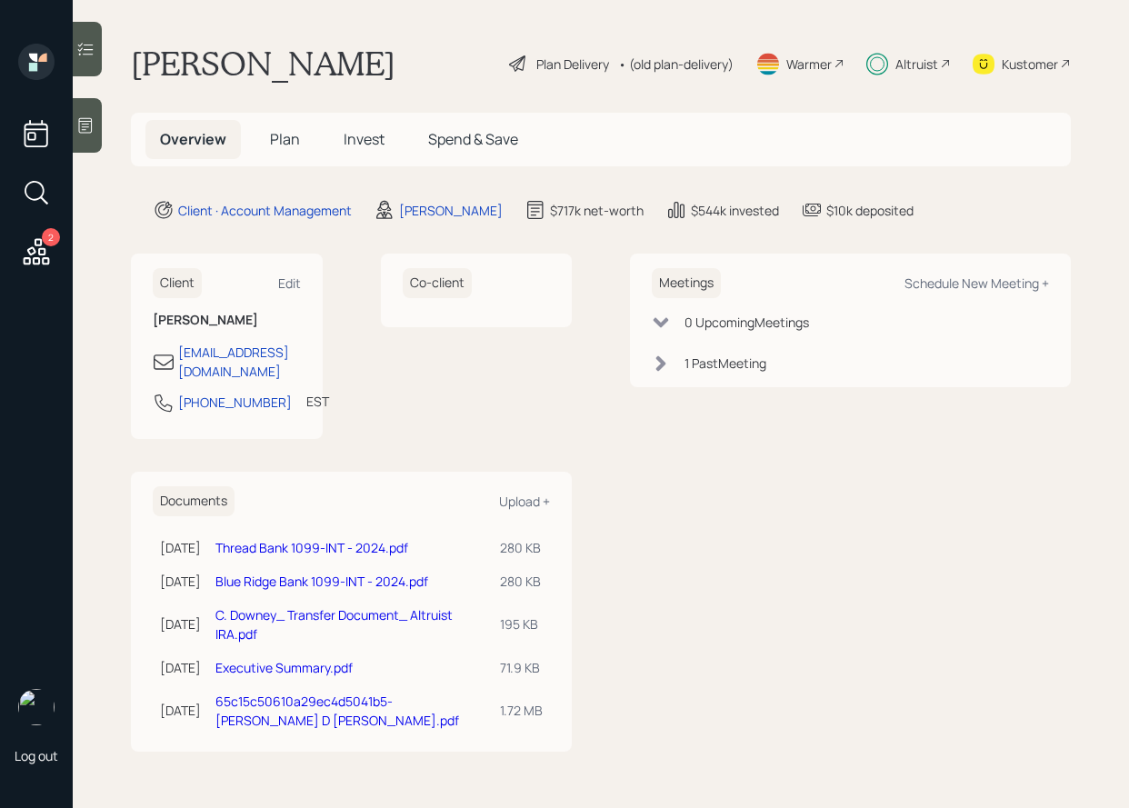
click at [344, 138] on span "Invest" at bounding box center [364, 139] width 41 height 20
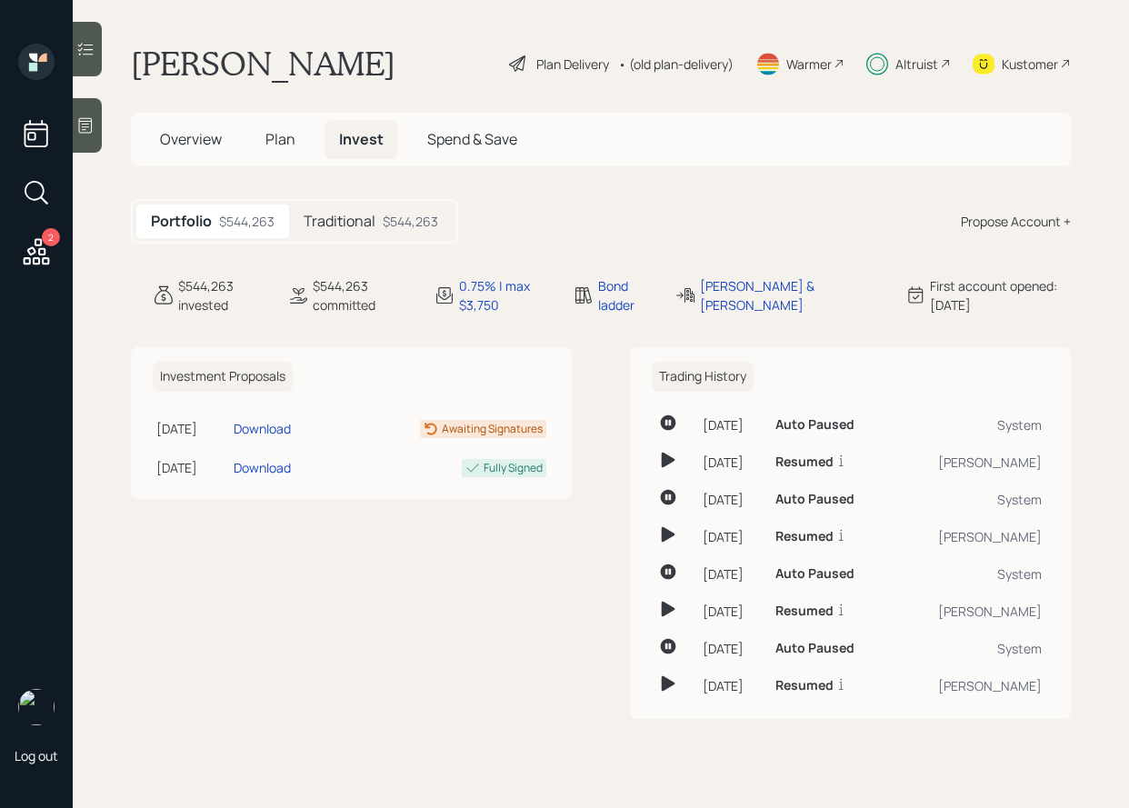
click at [673, 63] on div "• (old plan-delivery)" at bounding box center [675, 64] width 115 height 19
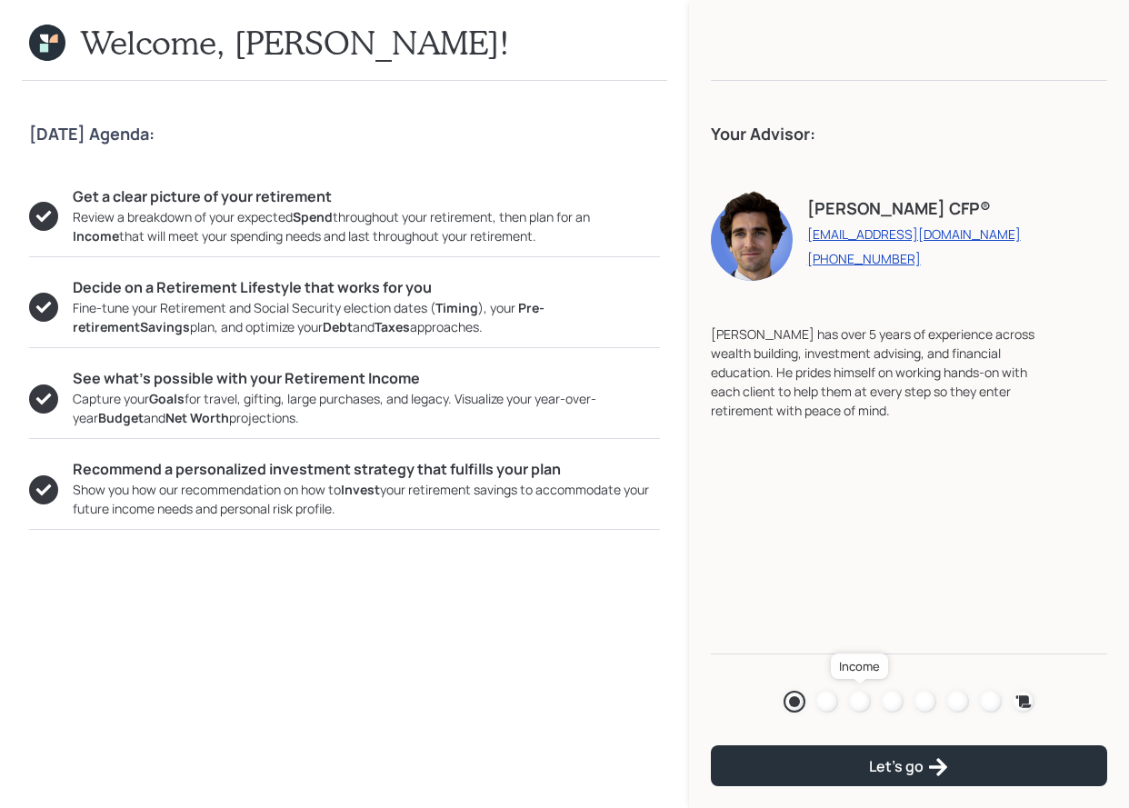
click at [855, 703] on div at bounding box center [860, 702] width 22 height 22
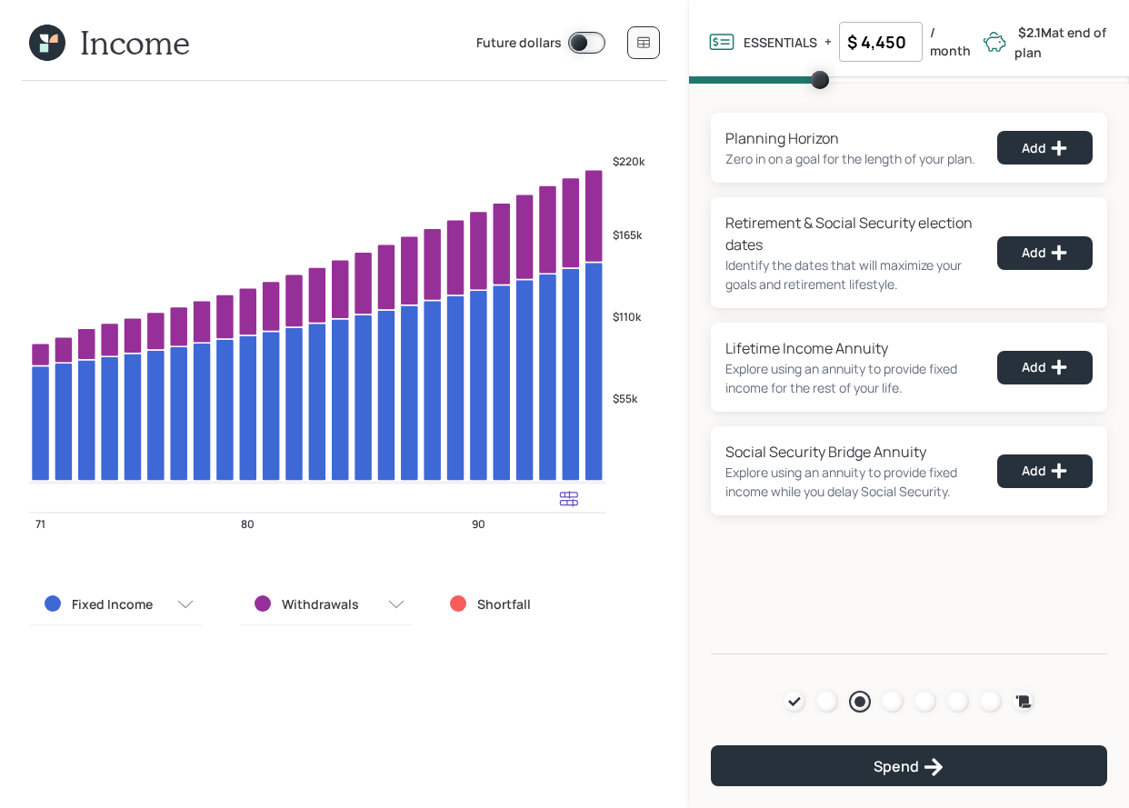
click at [299, 595] on label "Withdrawals" at bounding box center [320, 604] width 77 height 18
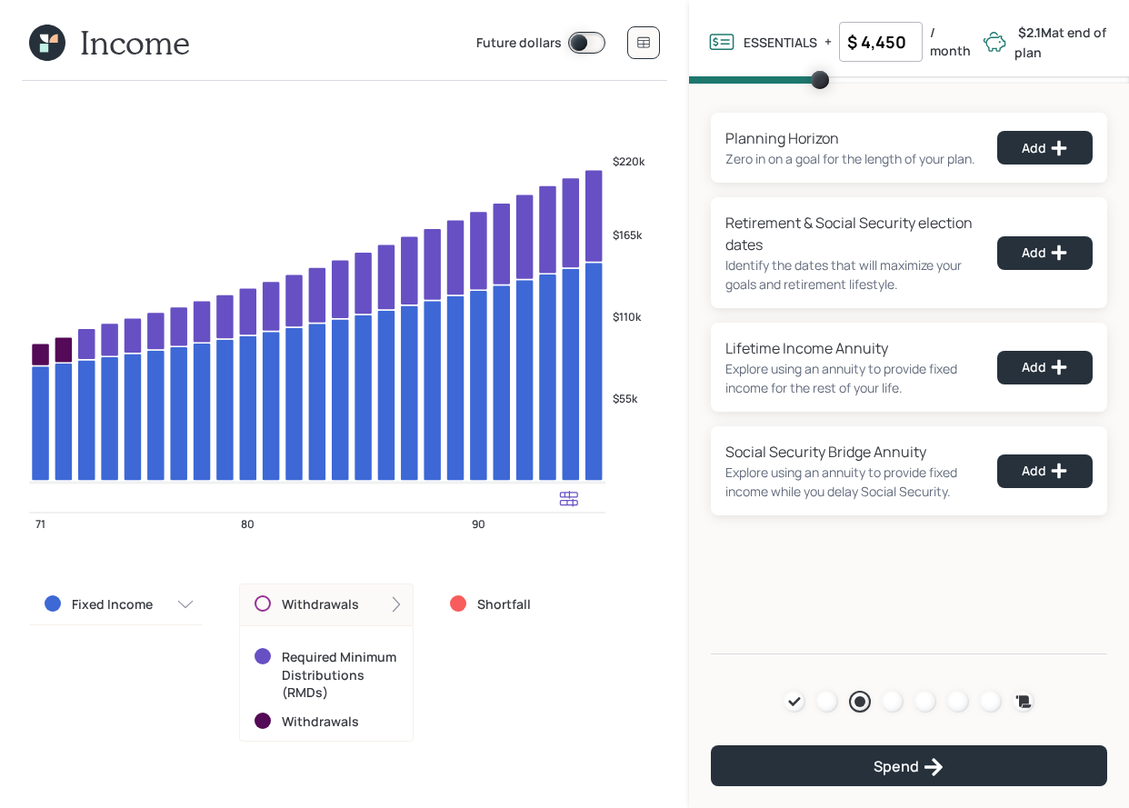
click at [38, 30] on icon at bounding box center [47, 43] width 36 height 36
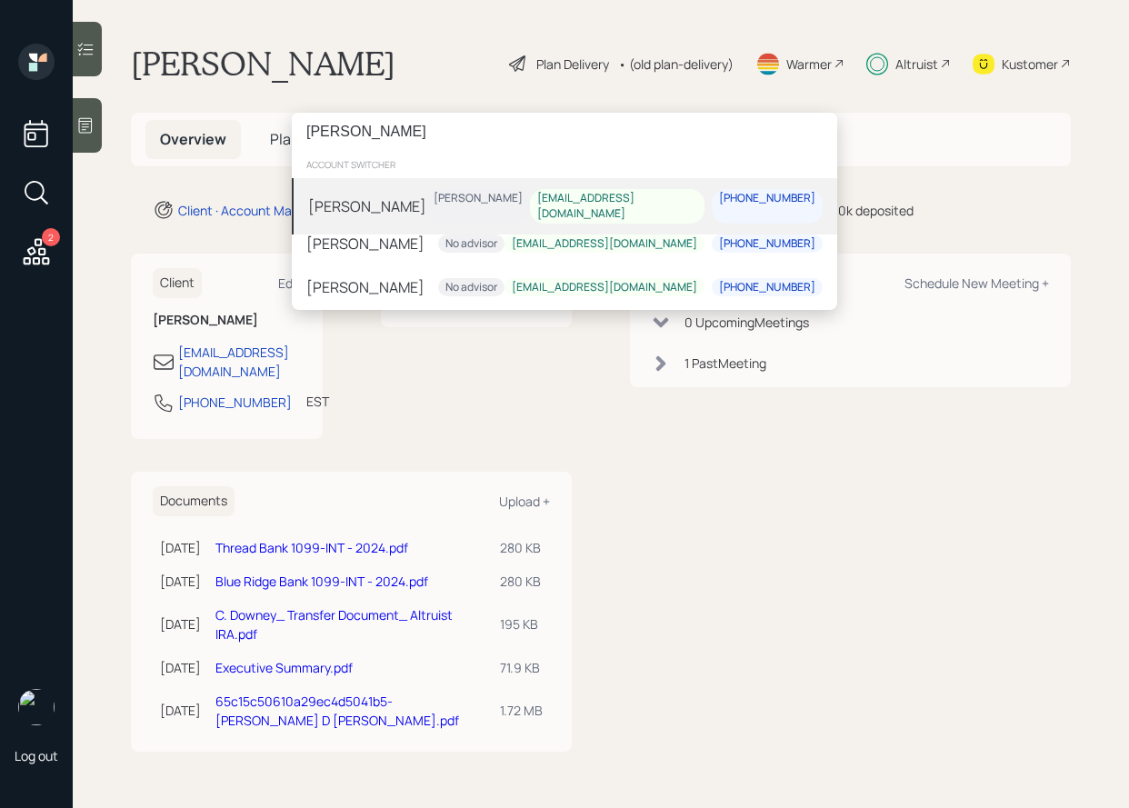
type input "[PERSON_NAME]"
click at [445, 206] on div "[PERSON_NAME] [PERSON_NAME] [EMAIL_ADDRESS][DOMAIN_NAME] [PHONE_NUMBER]" at bounding box center [564, 206] width 545 height 56
